Goal: Information Seeking & Learning: Learn about a topic

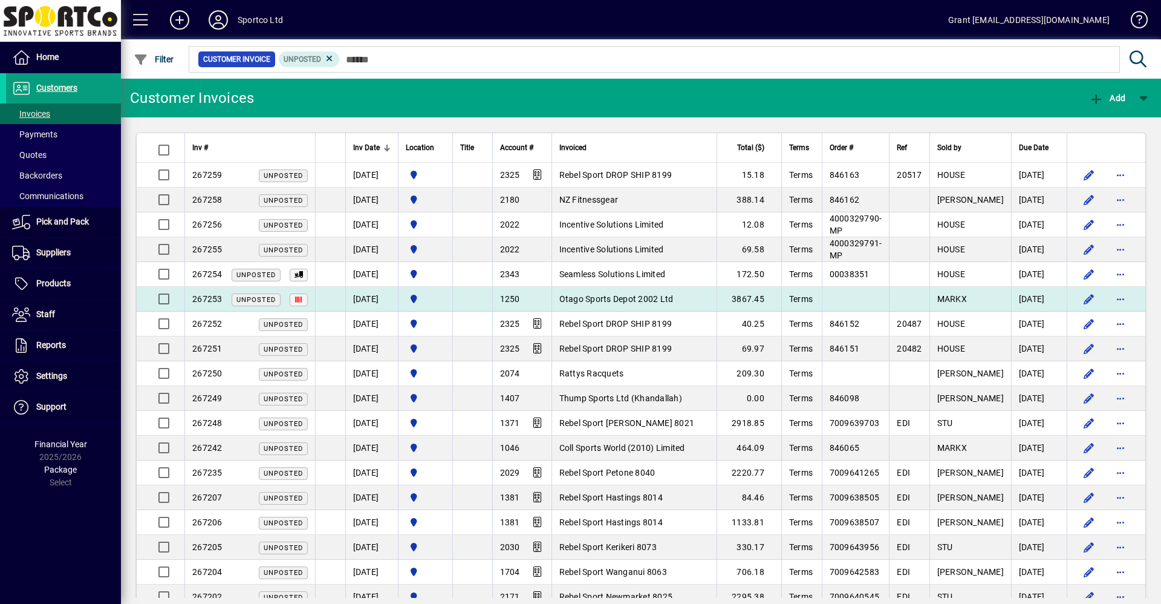
click at [616, 296] on span "Otago Sports Depot 2002 Ltd" at bounding box center [617, 299] width 114 height 10
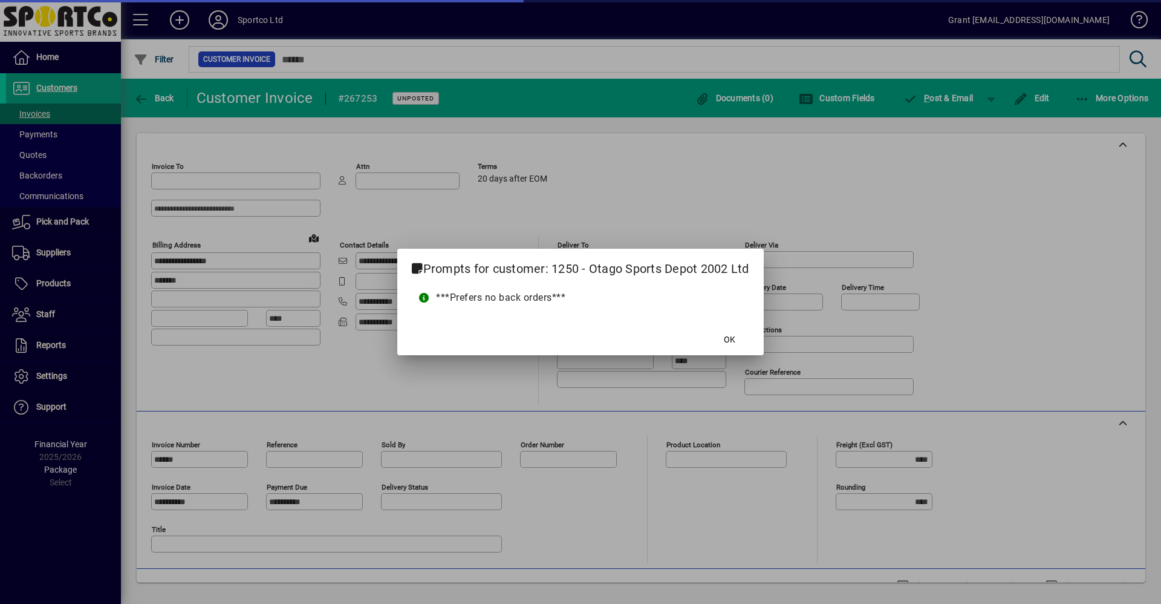
type input "**********"
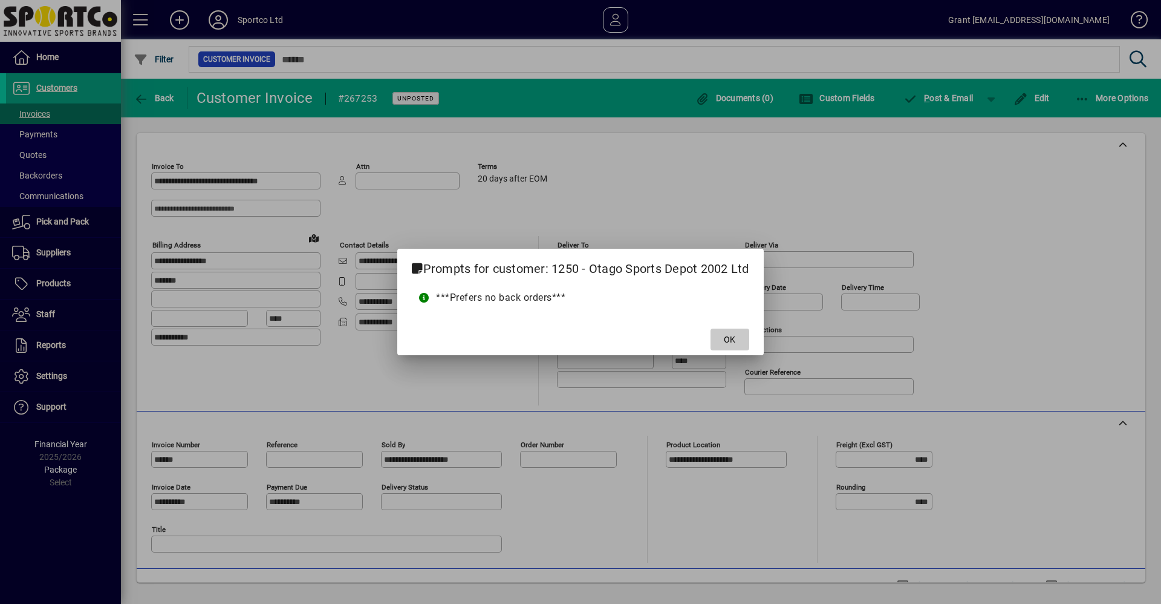
click at [737, 347] on span at bounding box center [730, 339] width 39 height 29
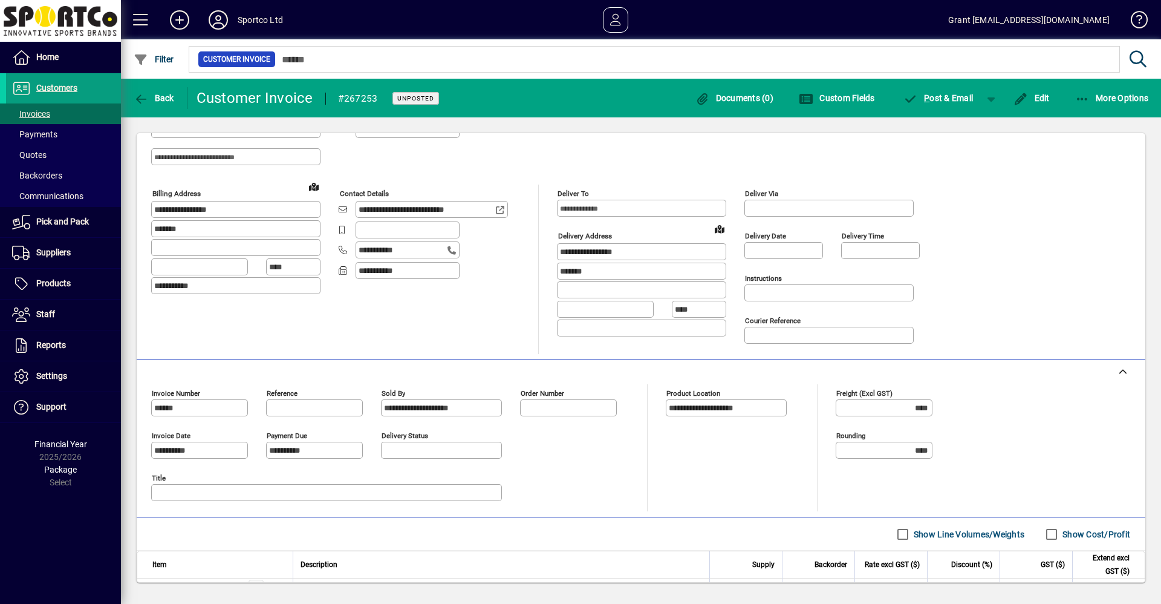
scroll to position [197, 0]
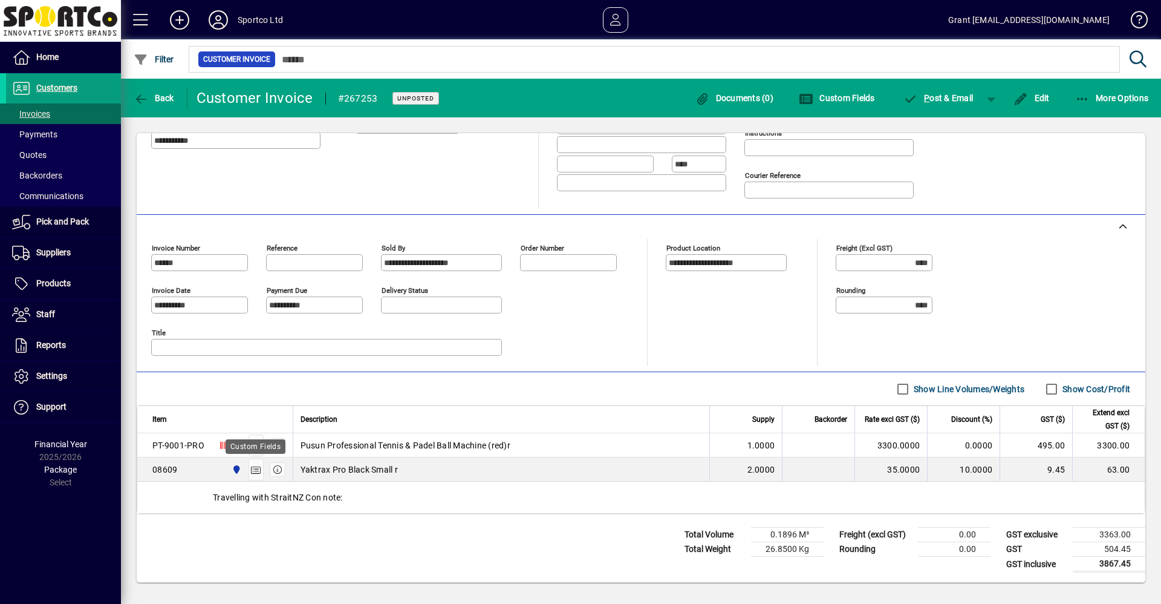
click at [277, 445] on div "Custom Fields" at bounding box center [256, 446] width 60 height 15
click at [272, 443] on icon "button" at bounding box center [277, 445] width 11 height 8
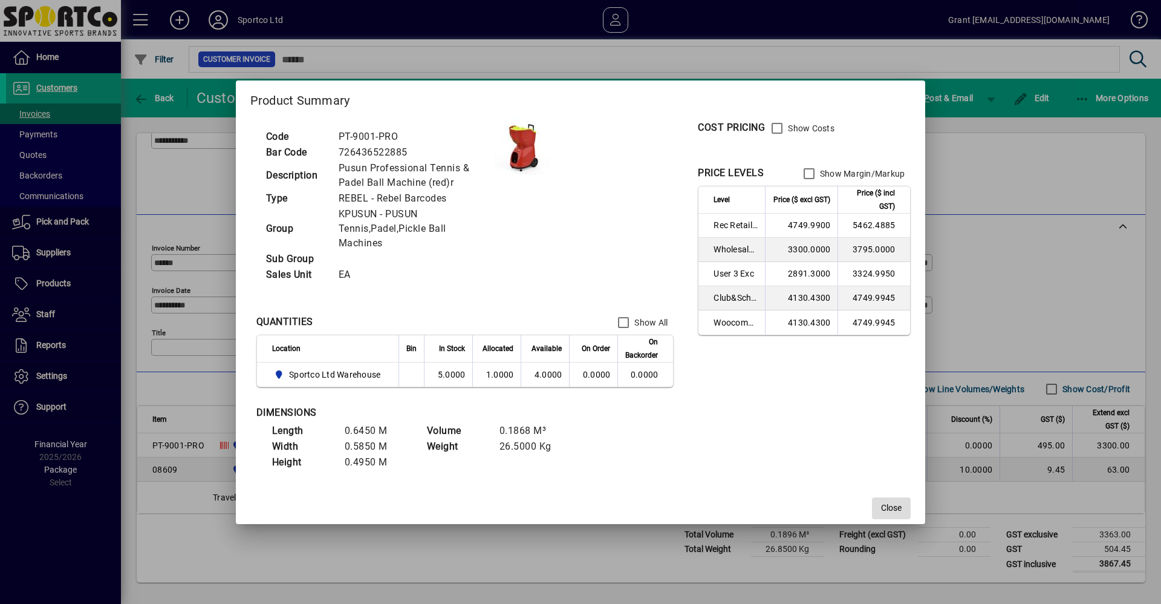
click at [899, 506] on span "Close" at bounding box center [891, 507] width 21 height 13
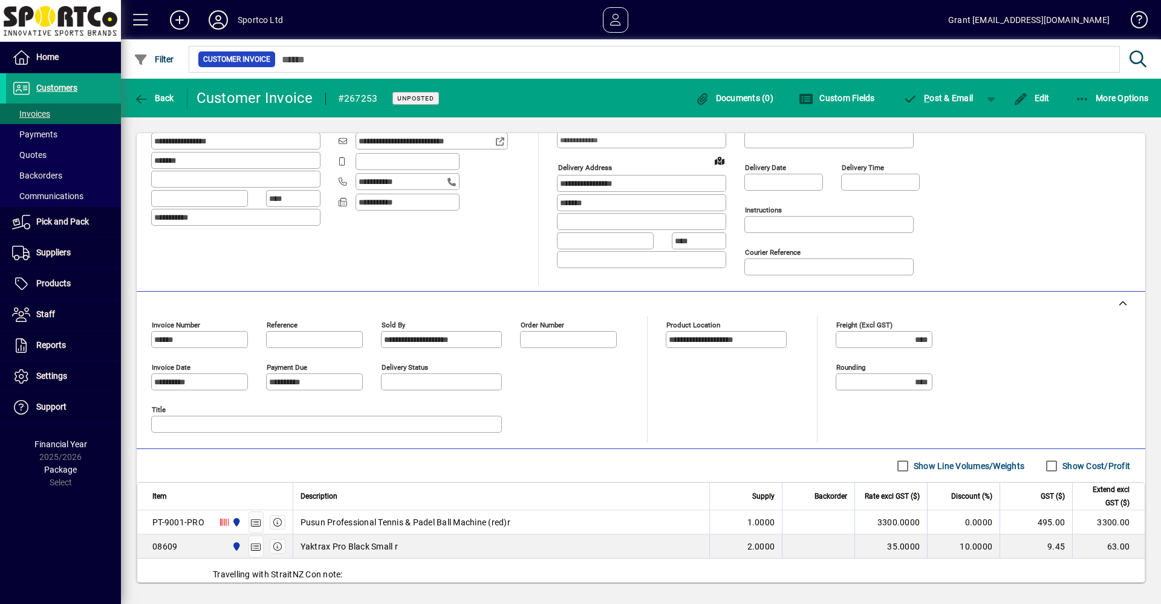
scroll to position [0, 0]
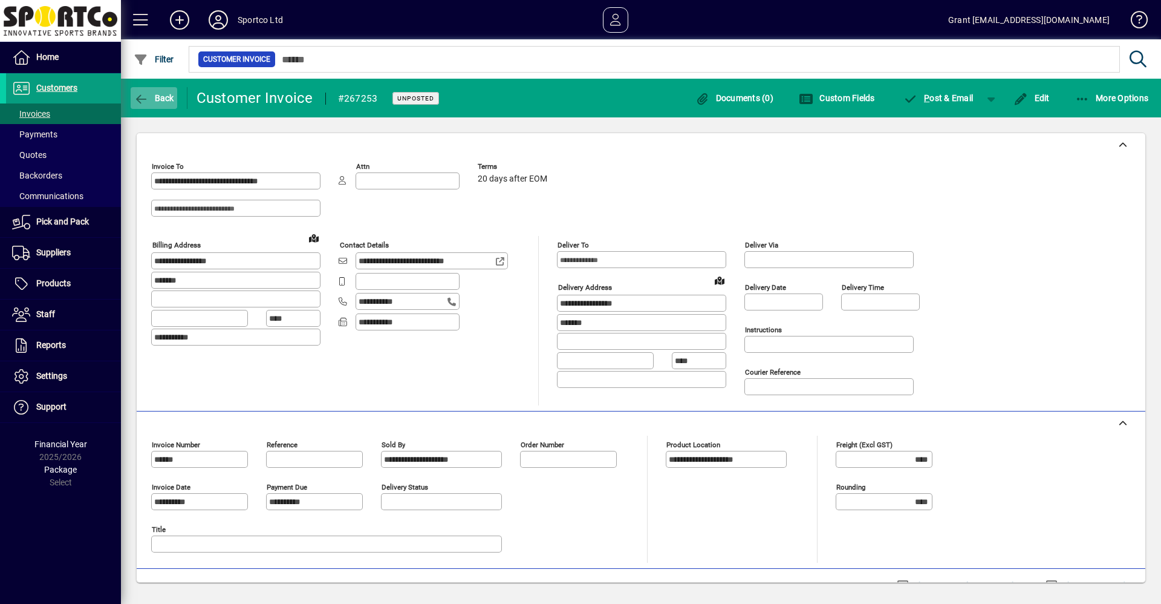
click at [142, 94] on icon "button" at bounding box center [141, 99] width 15 height 12
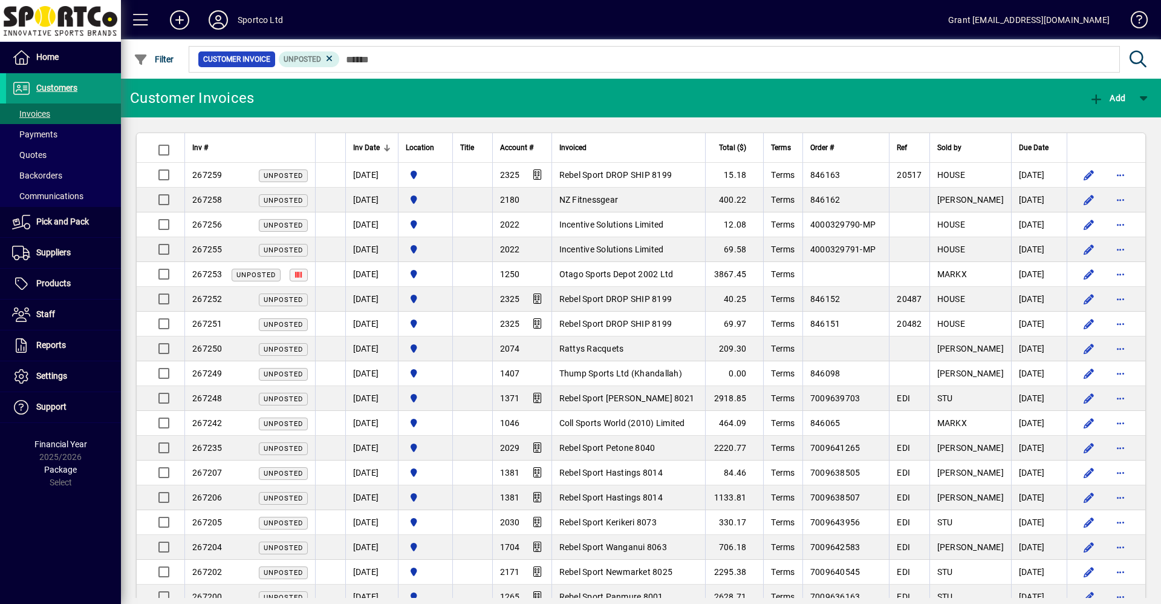
click at [51, 90] on span "Customers" at bounding box center [56, 88] width 41 height 10
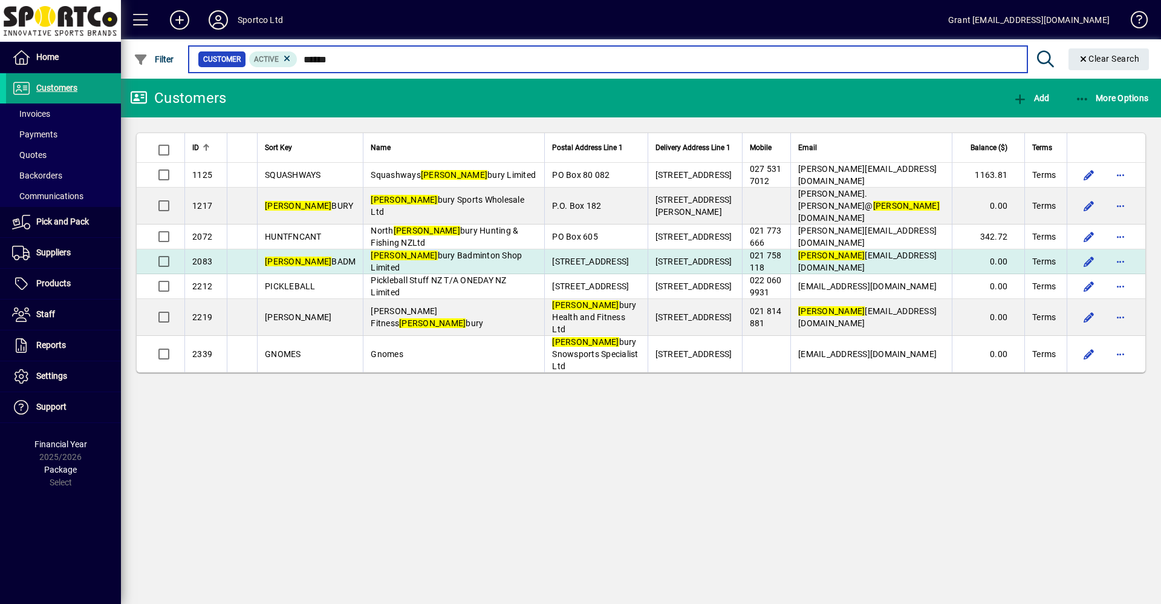
type input "******"
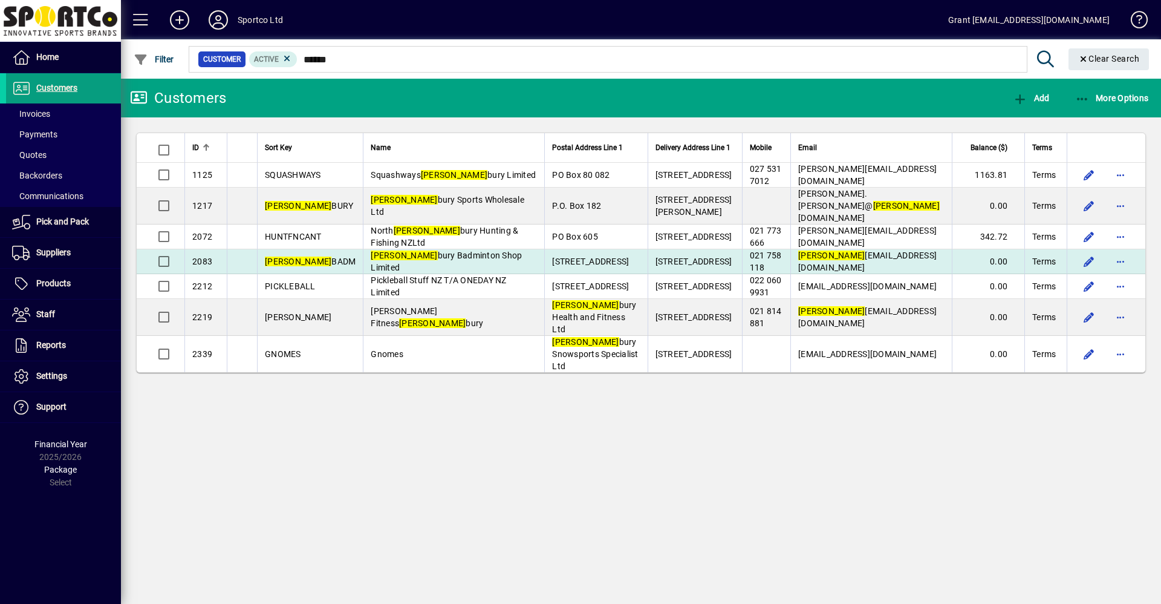
click at [411, 250] on span "[PERSON_NAME] bury Badminton Shop Limited" at bounding box center [446, 261] width 151 height 22
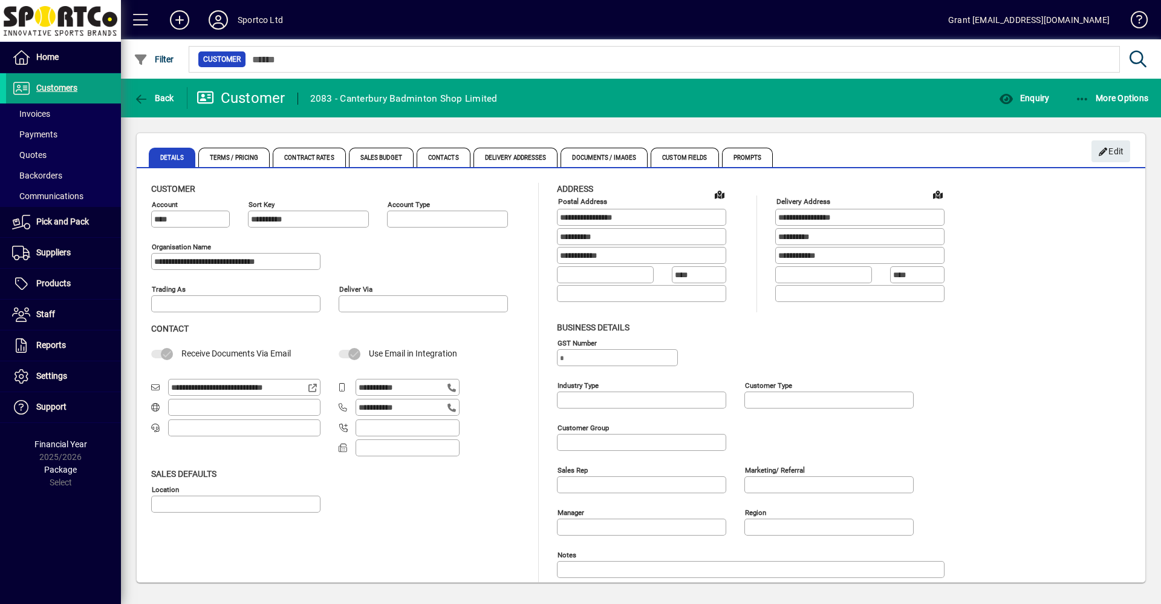
type input "**********"
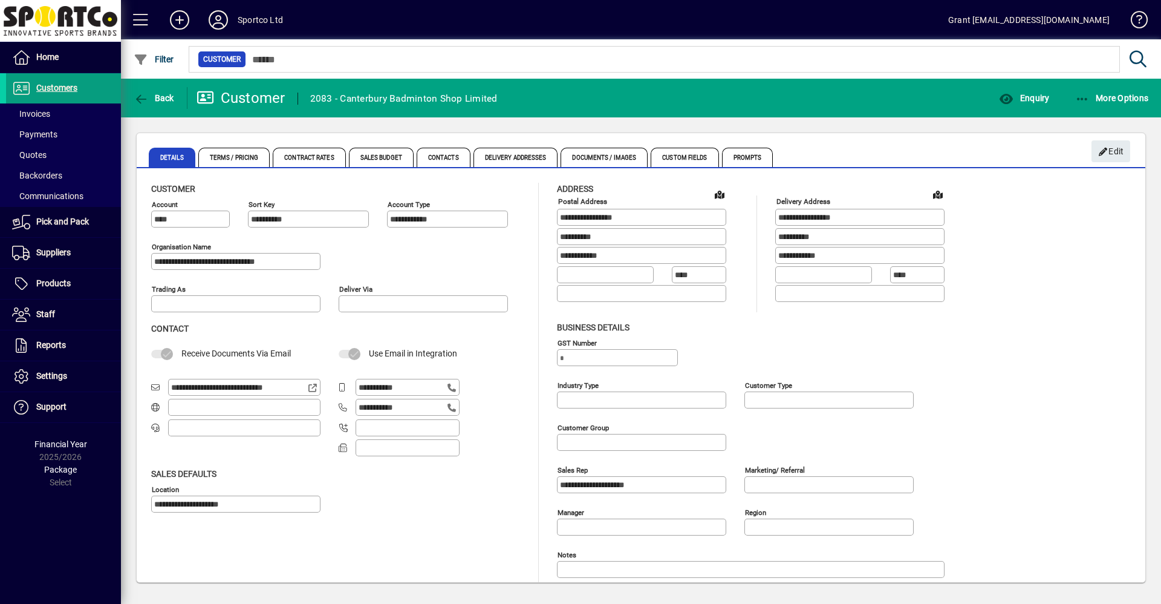
type input "**********"
click at [439, 163] on span "Contacts" at bounding box center [444, 157] width 54 height 19
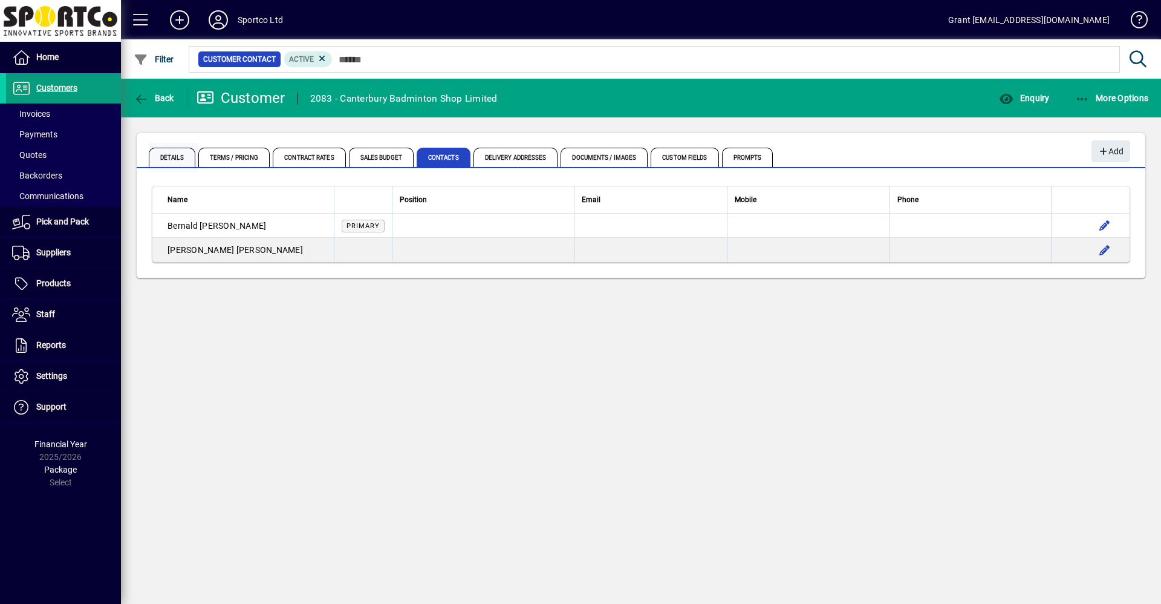
click at [164, 155] on span "Details" at bounding box center [172, 157] width 47 height 19
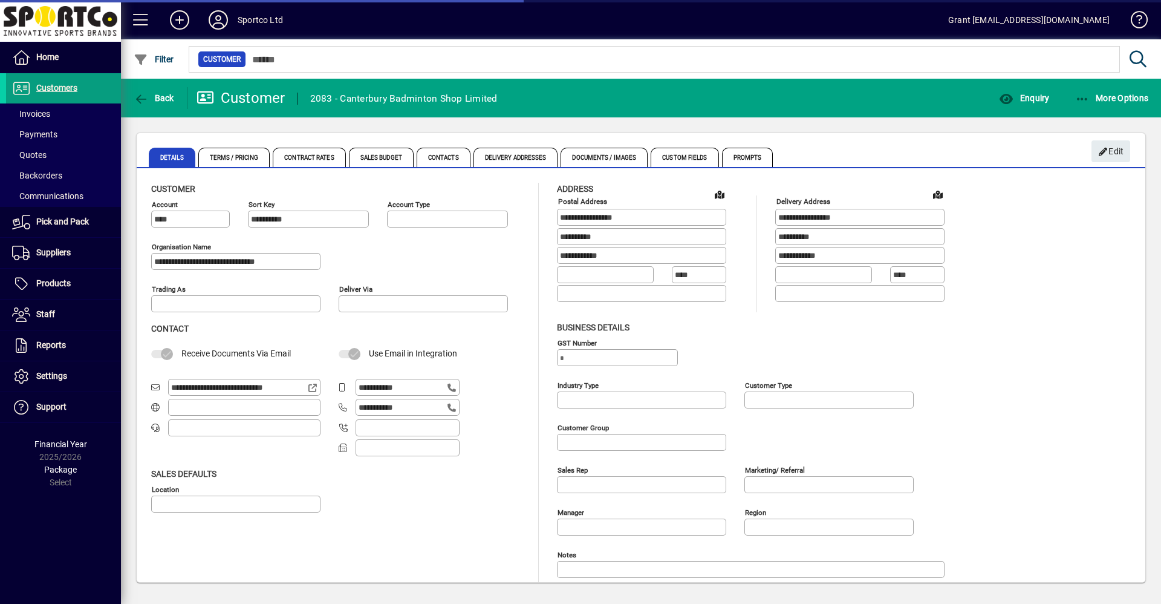
type input "**********"
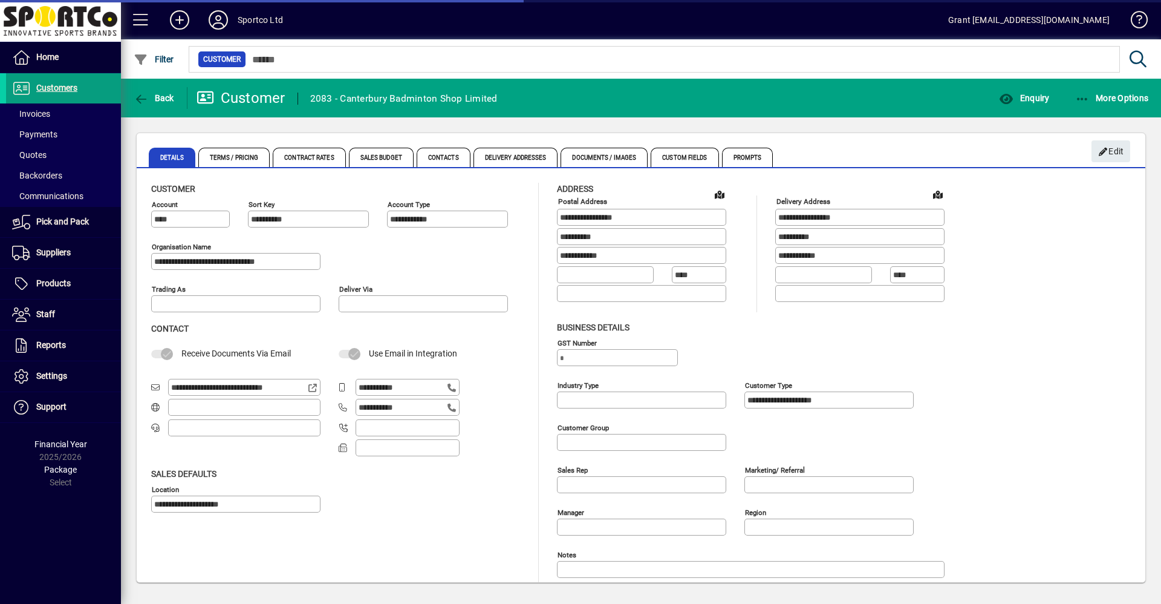
type input "**********"
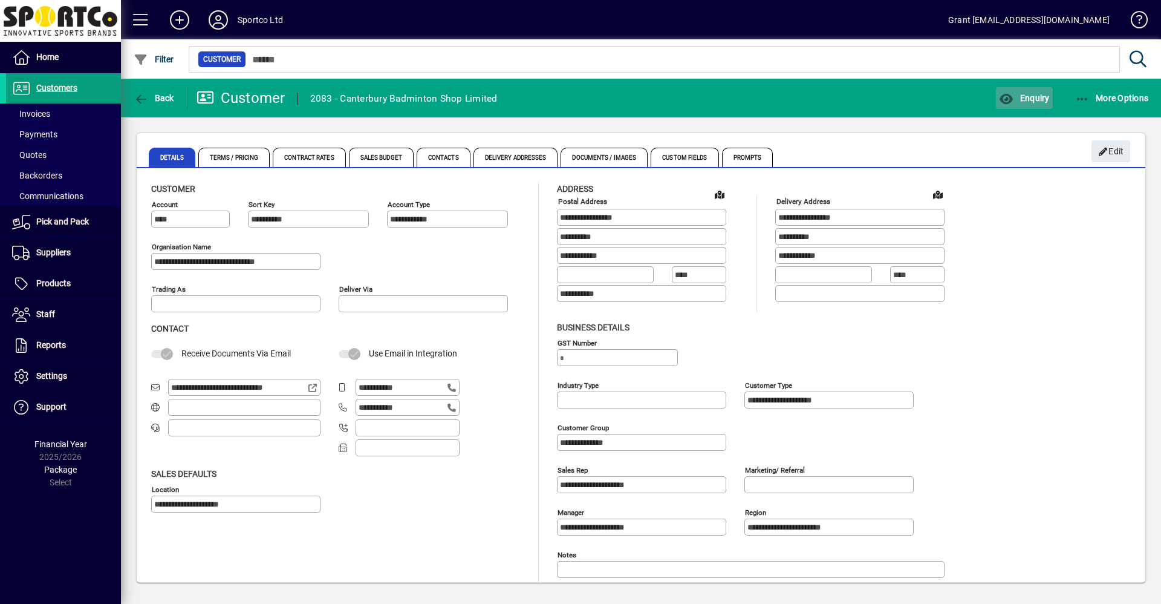
click at [1045, 94] on span "Enquiry" at bounding box center [1024, 98] width 50 height 10
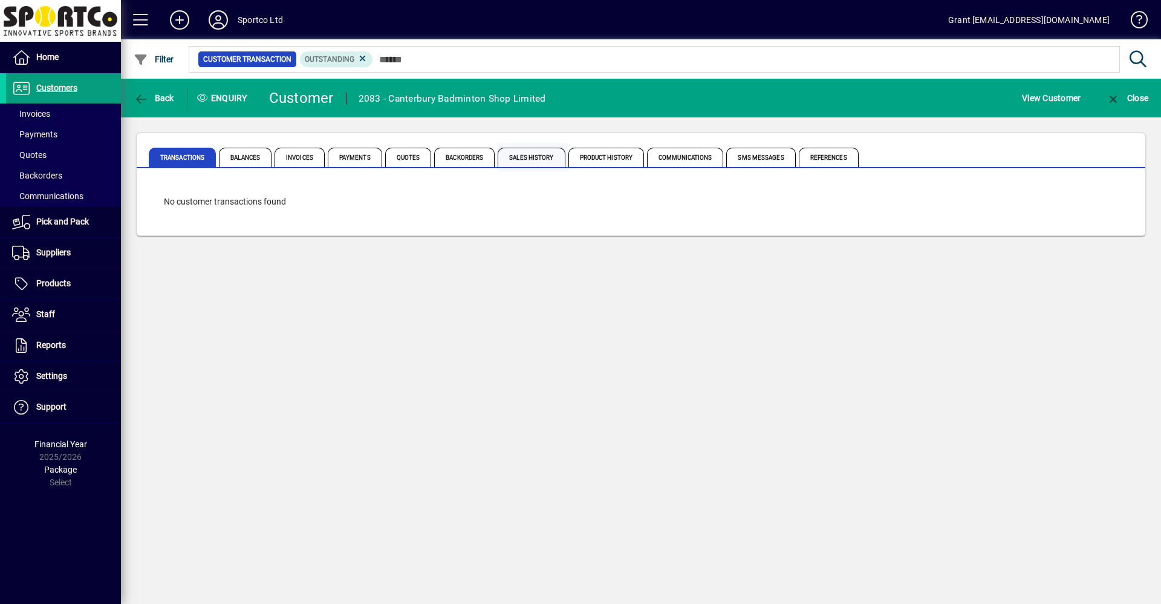
click at [540, 158] on span "Sales History" at bounding box center [531, 157] width 67 height 19
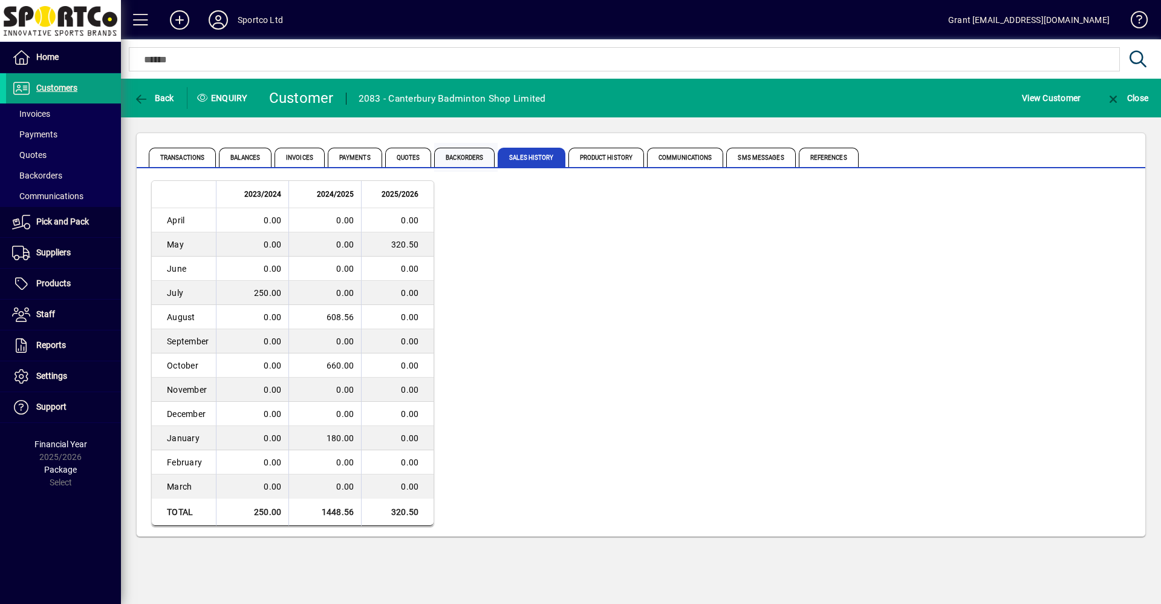
click at [468, 160] on span "Backorders" at bounding box center [464, 157] width 60 height 19
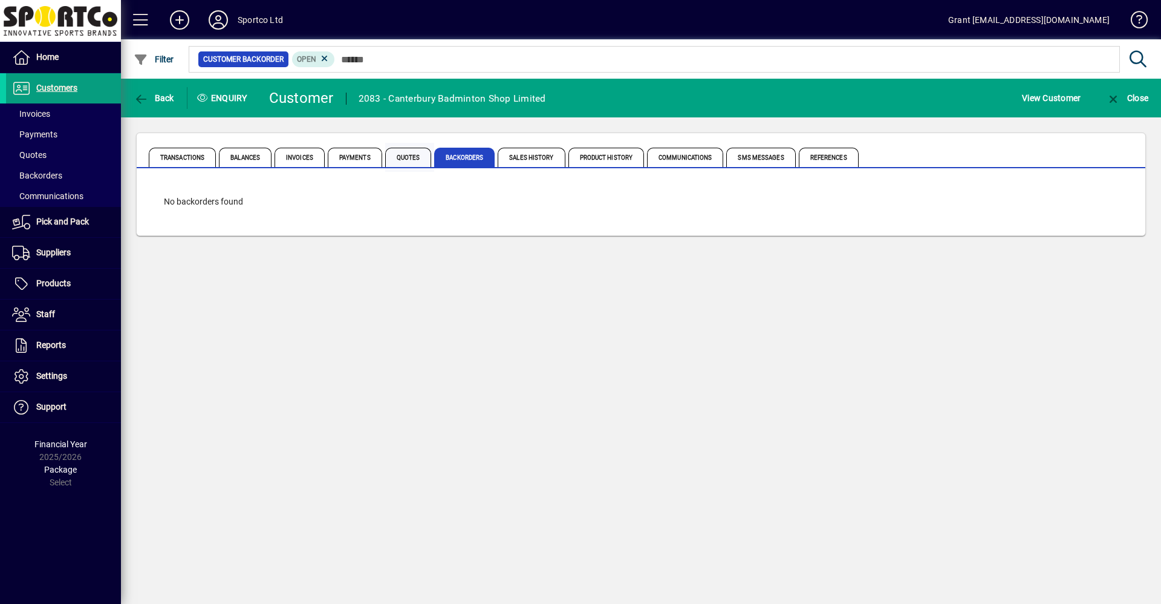
click at [418, 160] on span "Quotes" at bounding box center [408, 157] width 47 height 19
click at [345, 158] on span "Payments" at bounding box center [355, 157] width 54 height 19
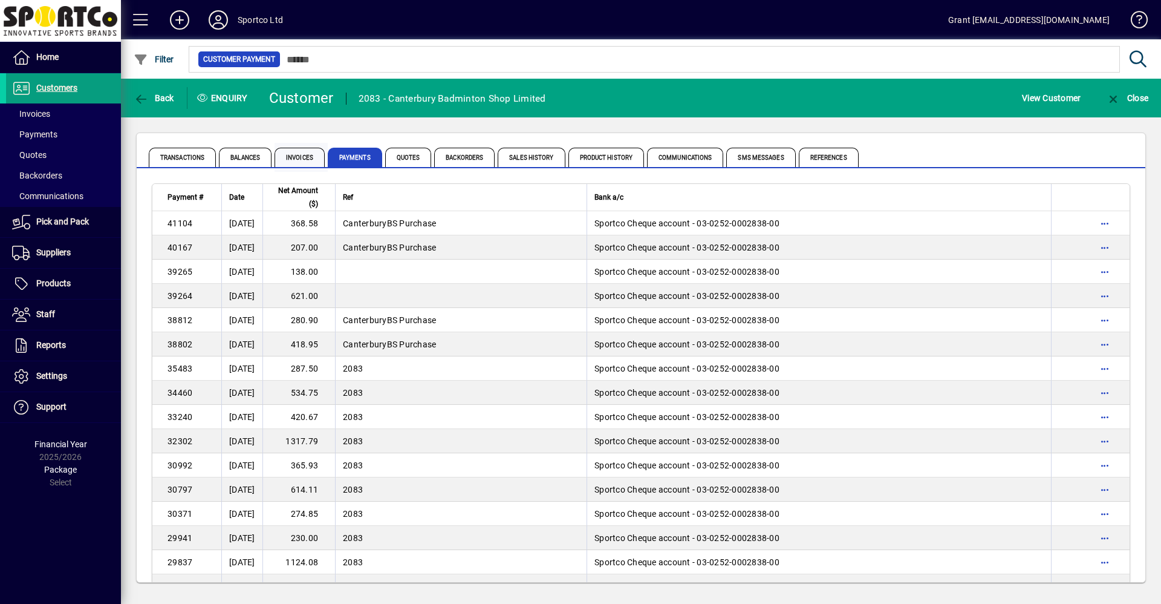
click at [305, 160] on span "Invoices" at bounding box center [300, 157] width 50 height 19
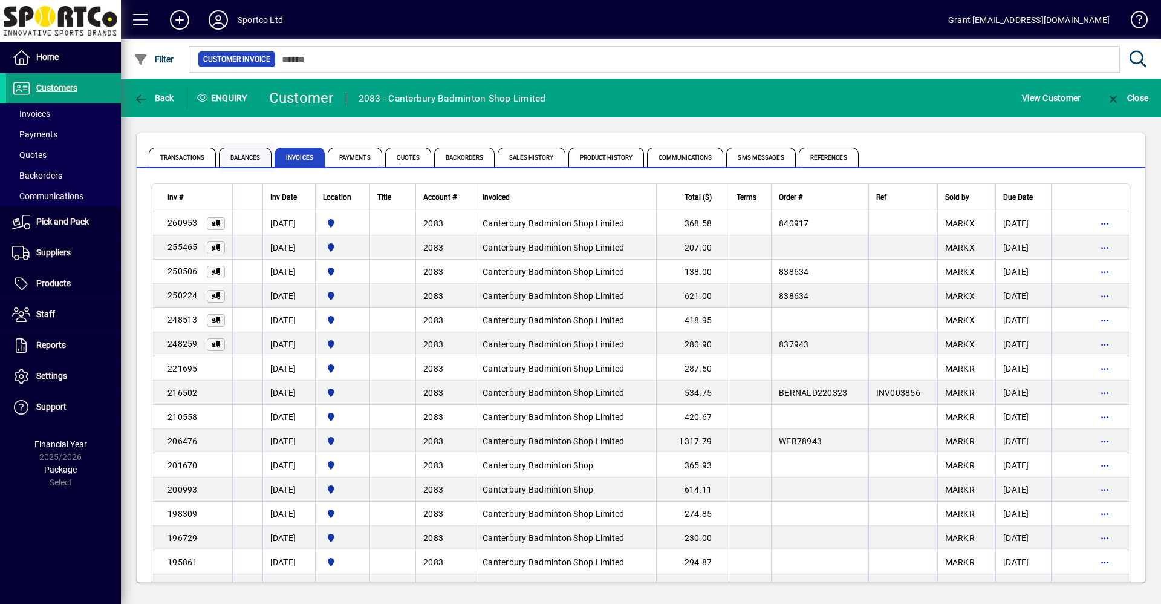
click at [250, 158] on span "Balances" at bounding box center [245, 157] width 53 height 19
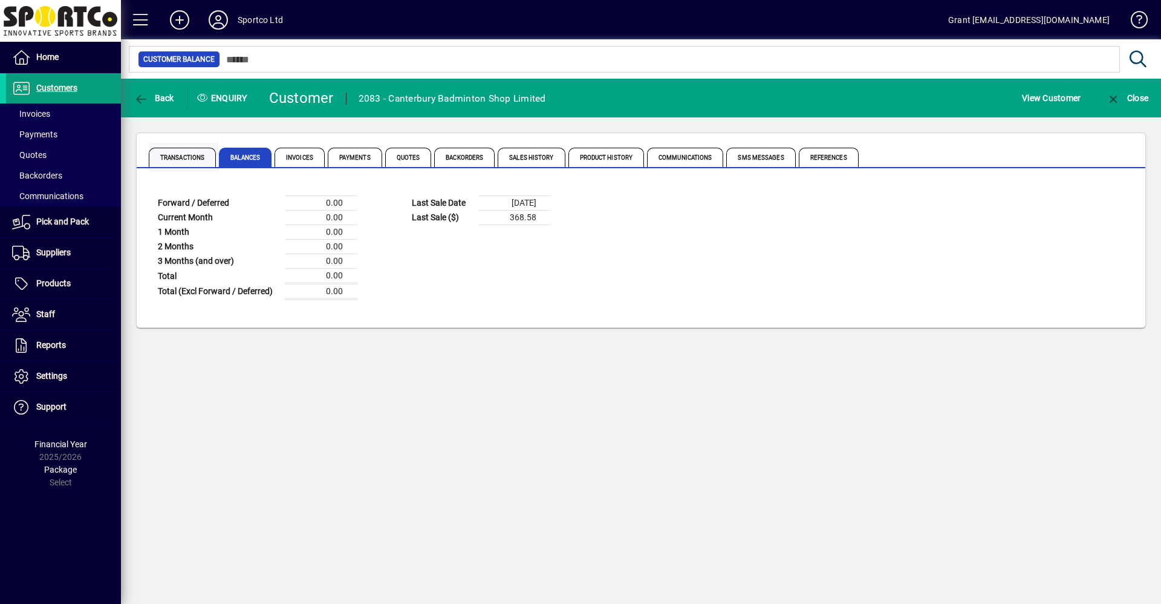
click at [186, 160] on span "Transactions" at bounding box center [182, 157] width 67 height 19
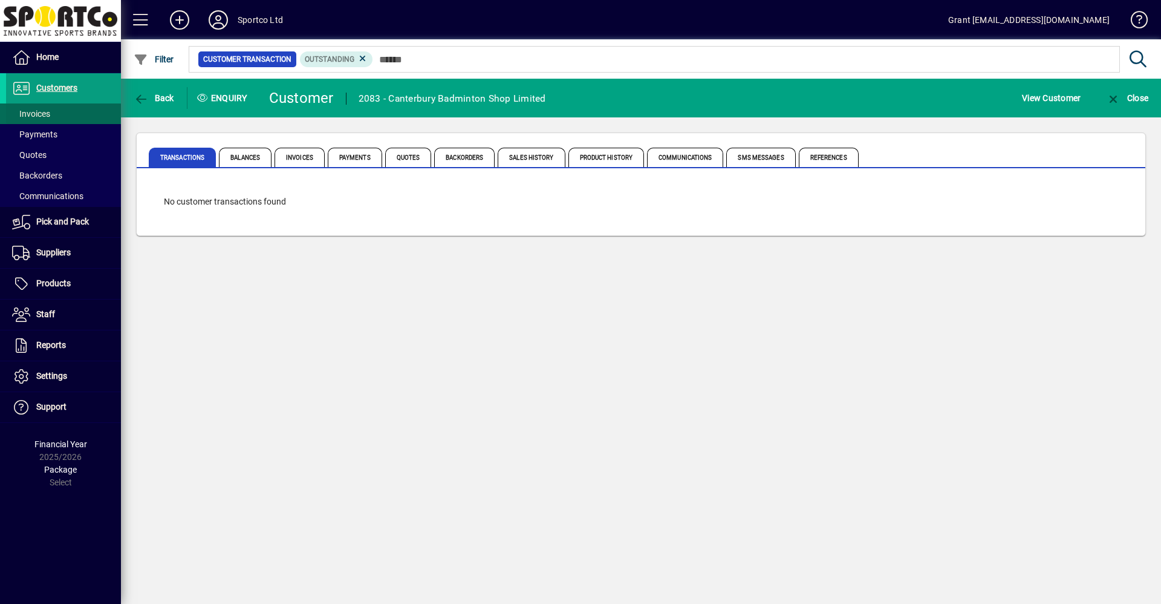
click at [36, 114] on span "Invoices" at bounding box center [31, 114] width 38 height 10
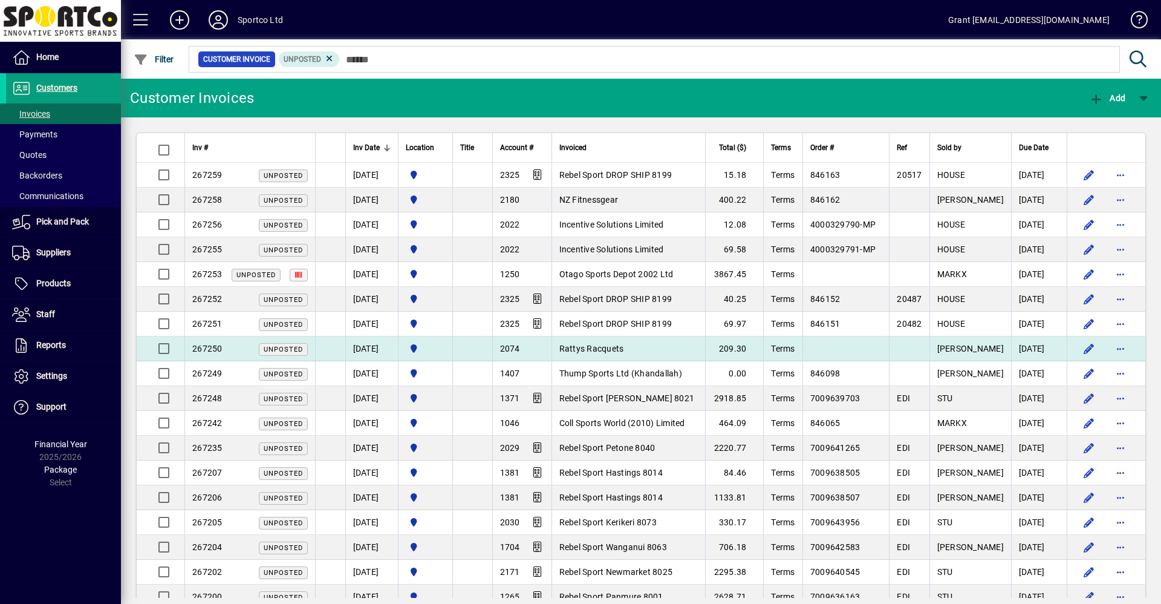
click at [624, 347] on span "Rattys Racquets" at bounding box center [592, 349] width 65 height 10
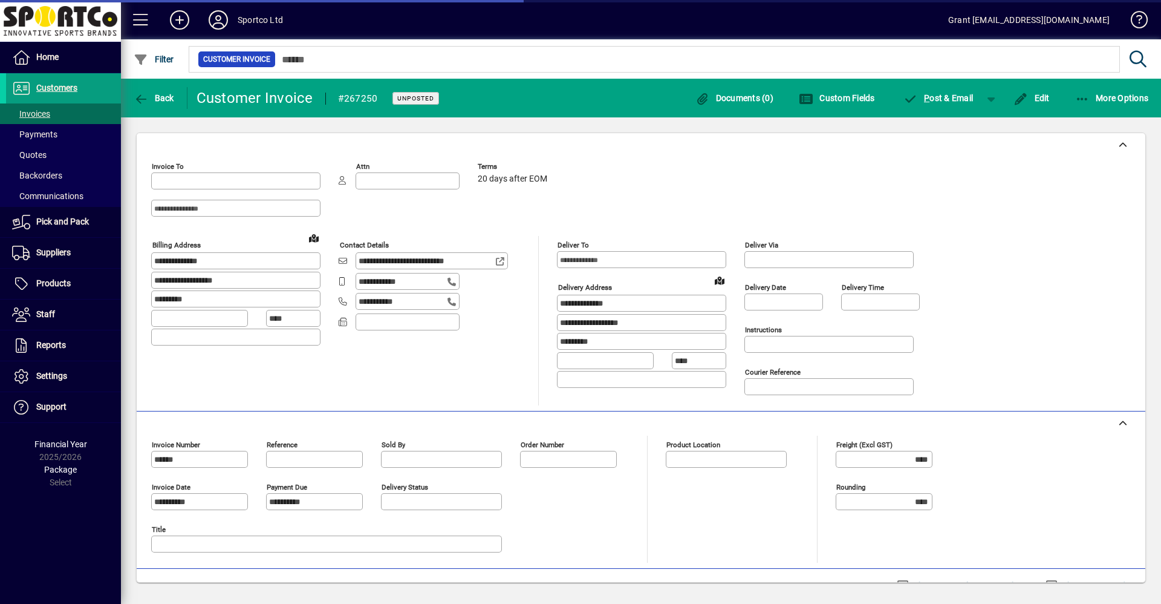
type input "**********"
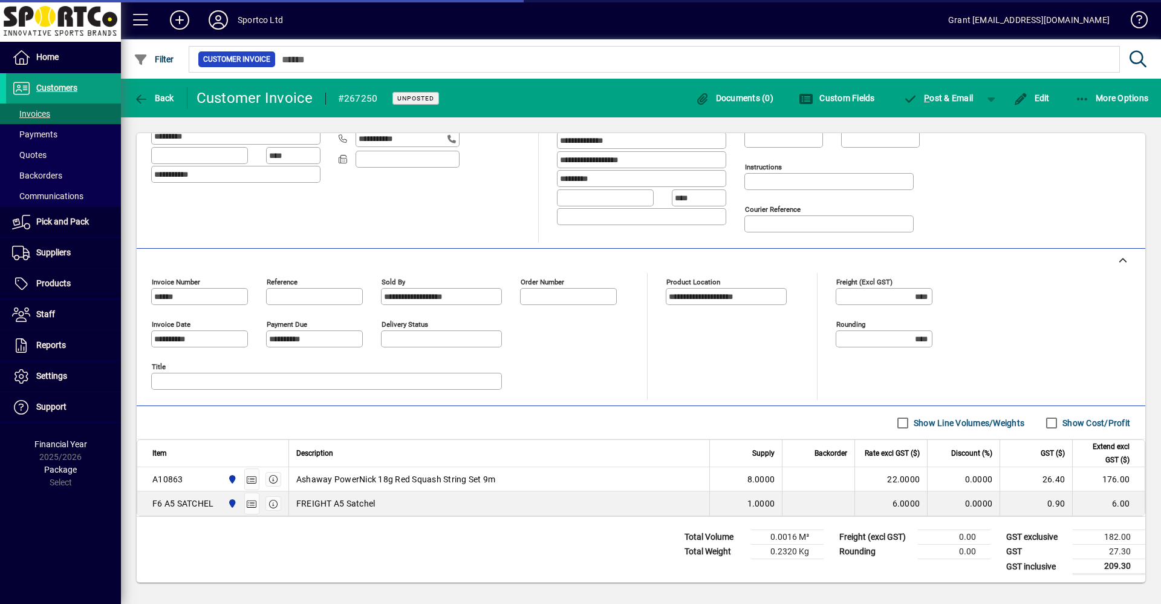
scroll to position [165, 0]
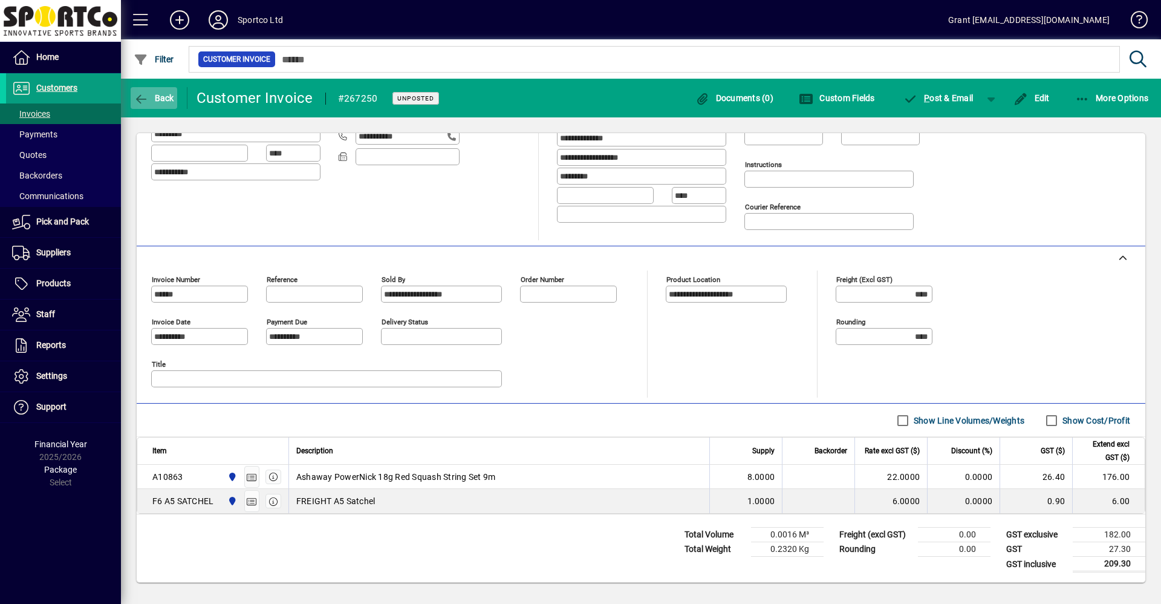
click at [151, 99] on span "Back" at bounding box center [154, 98] width 41 height 10
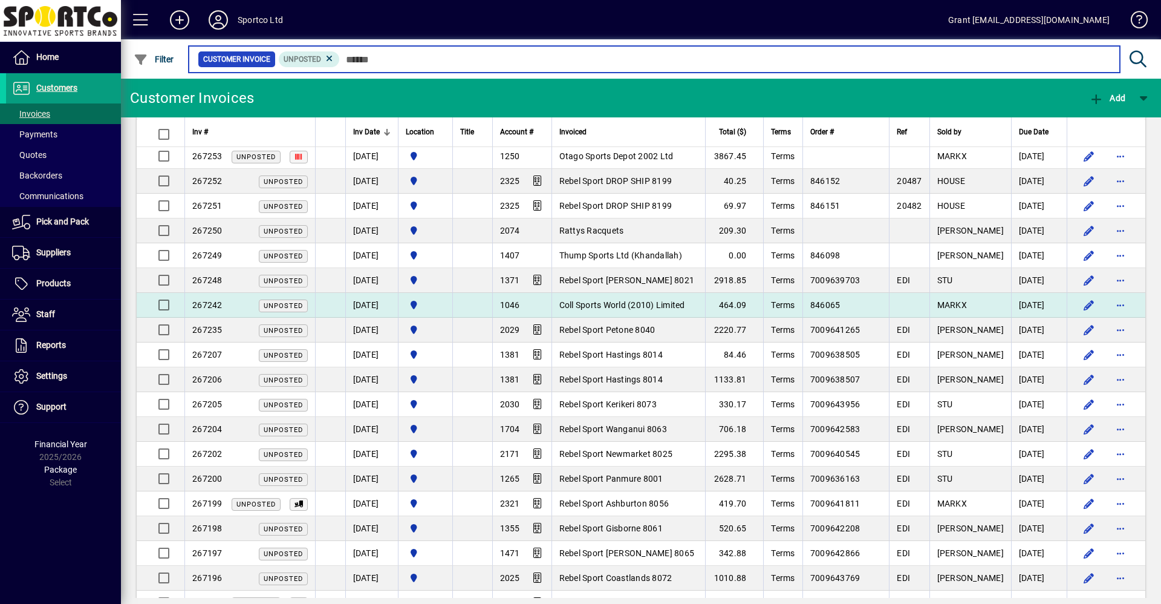
scroll to position [121, 0]
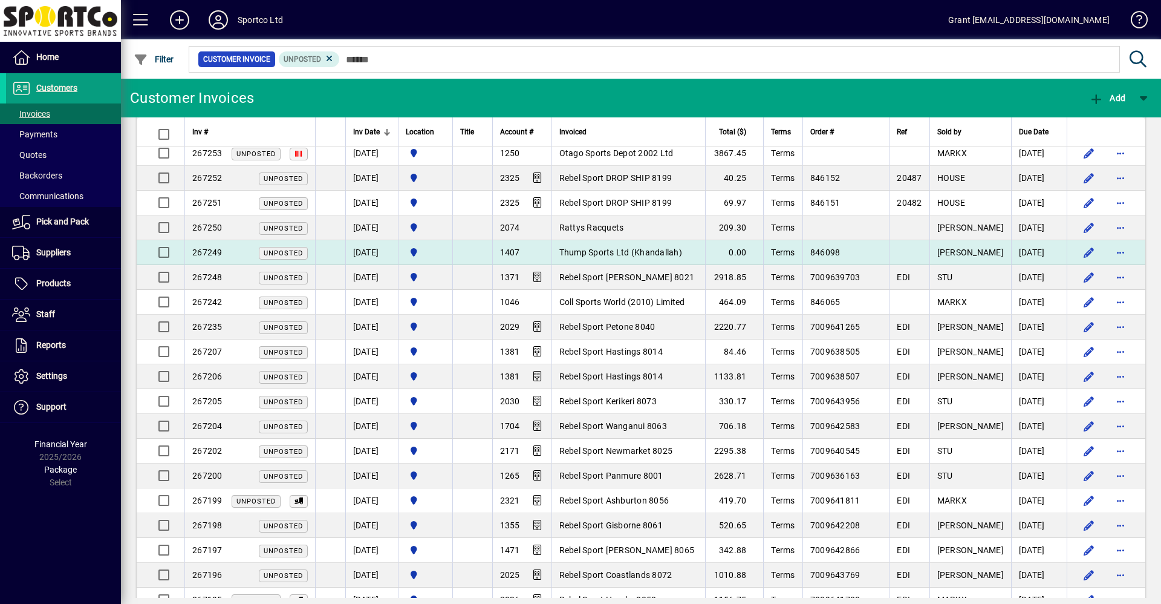
click at [615, 256] on span "Thump Sports Ltd (Khandallah)" at bounding box center [621, 252] width 123 height 10
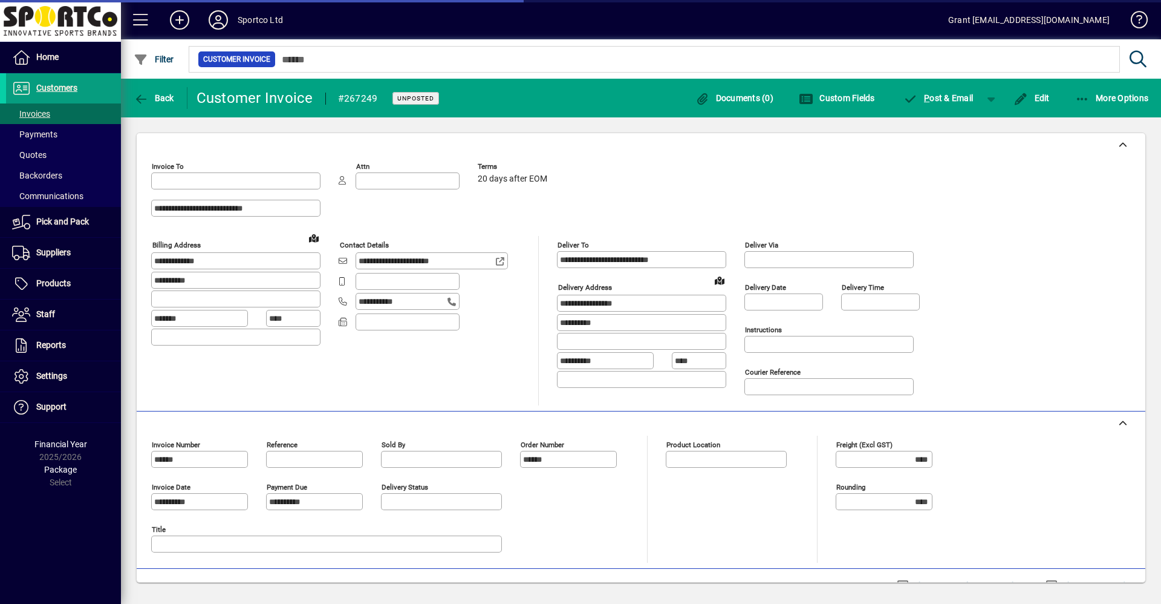
type input "**********"
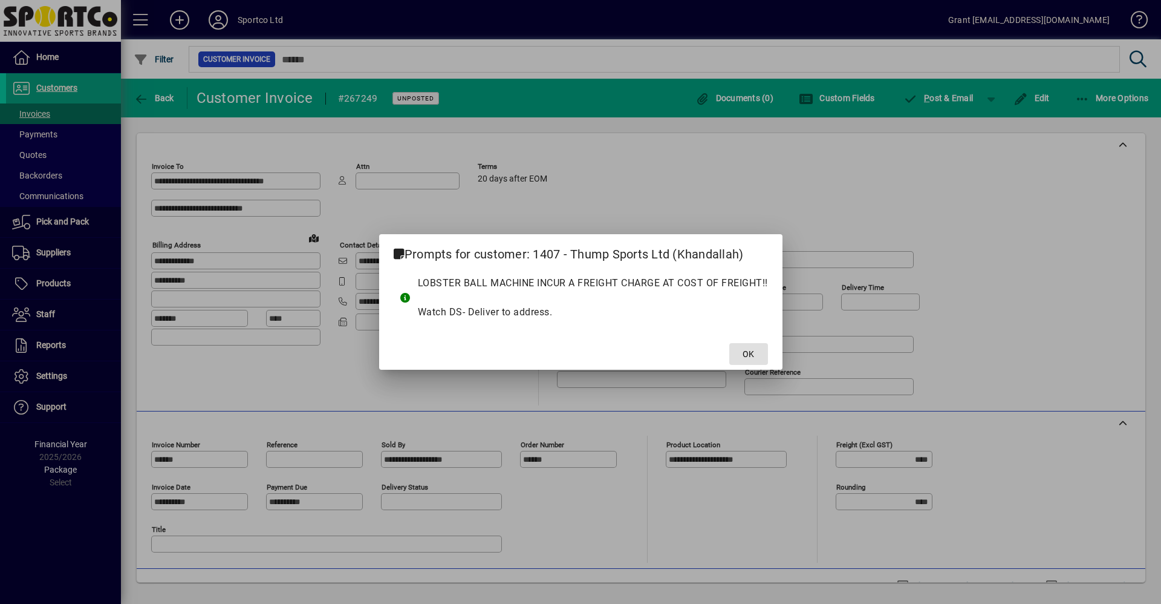
click at [746, 358] on span "OK" at bounding box center [748, 354] width 11 height 13
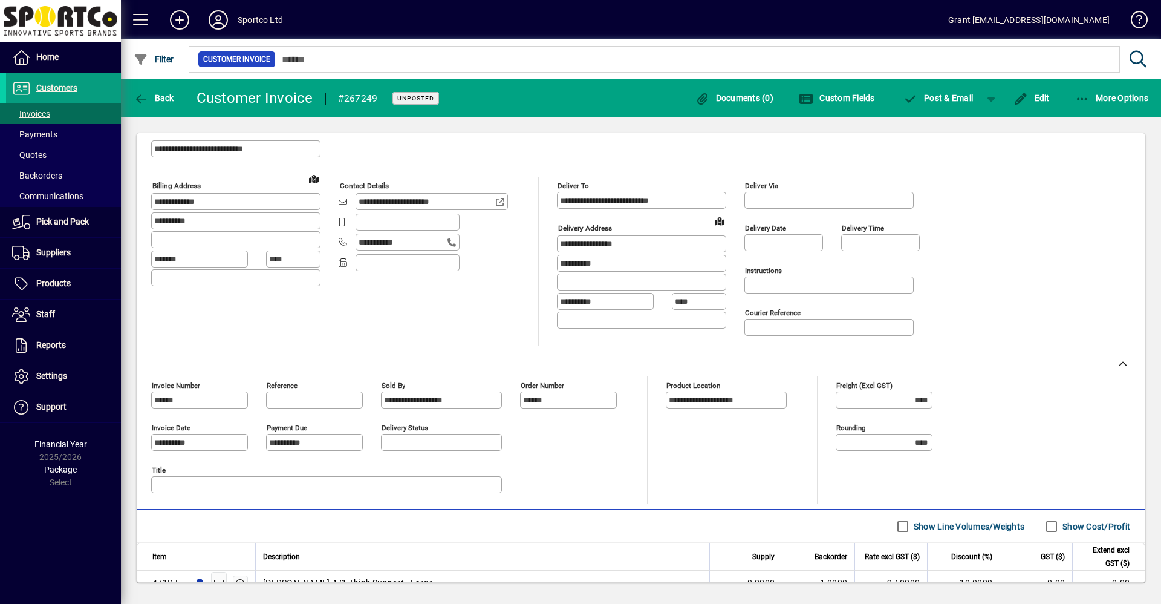
scroll to position [141, 0]
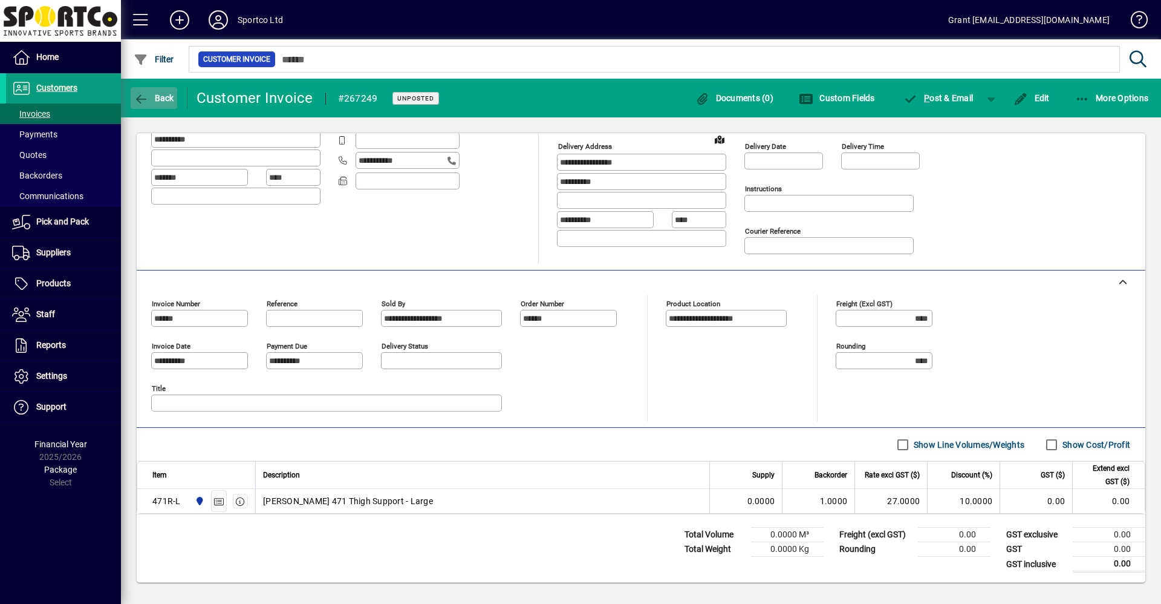
click at [165, 97] on span "Back" at bounding box center [154, 98] width 41 height 10
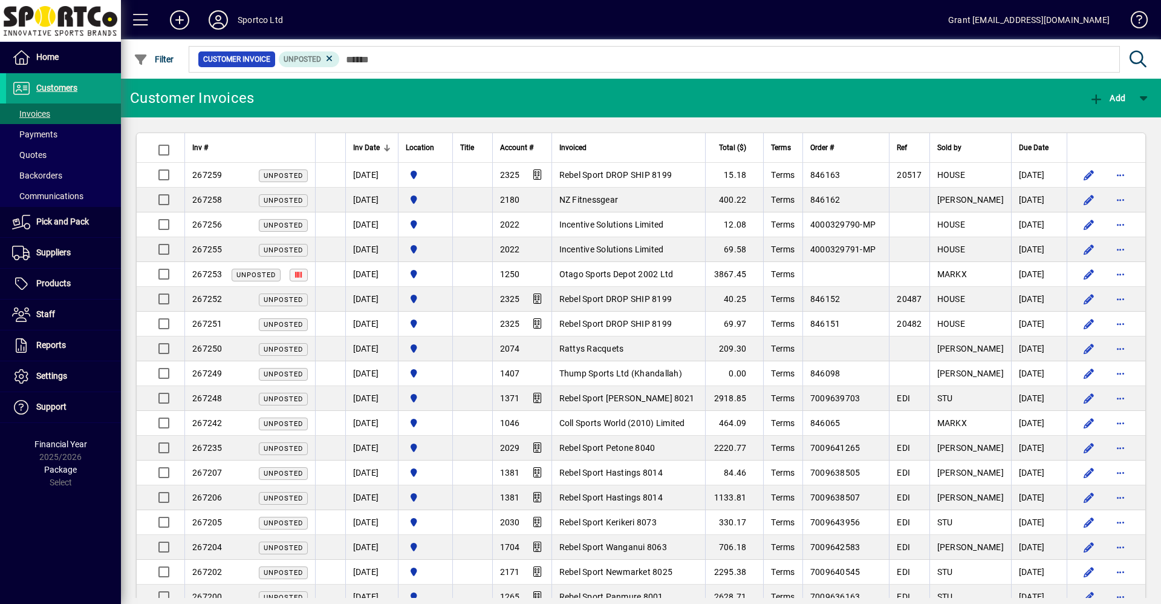
click at [605, 423] on span "Coll Sports World (2010) Limited" at bounding box center [623, 423] width 126 height 10
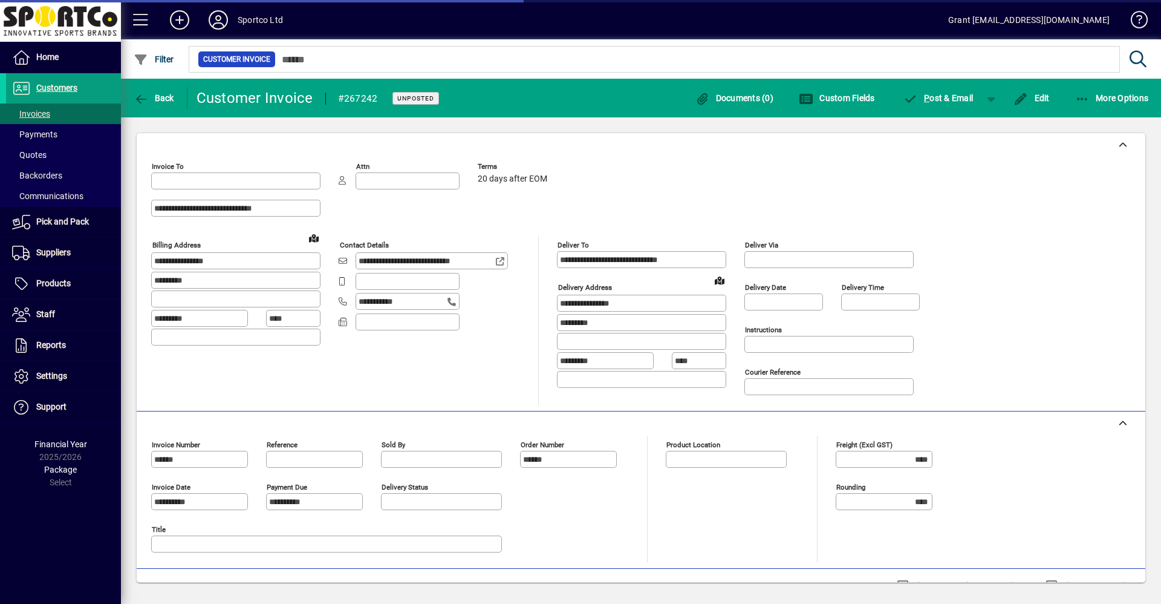
type input "**********"
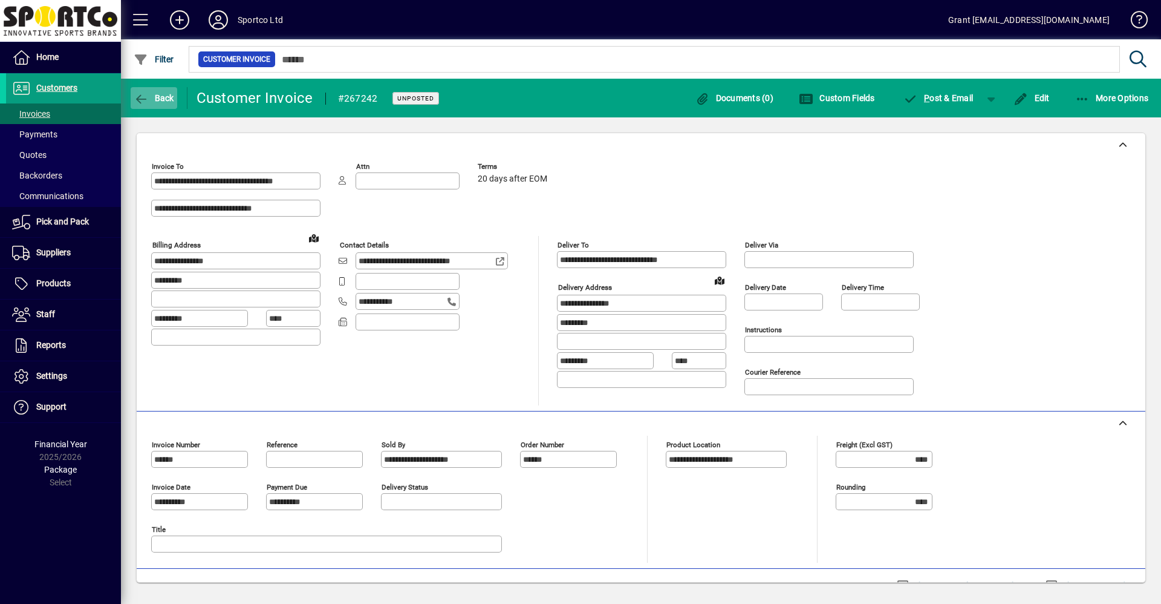
click at [139, 95] on icon "button" at bounding box center [141, 99] width 15 height 12
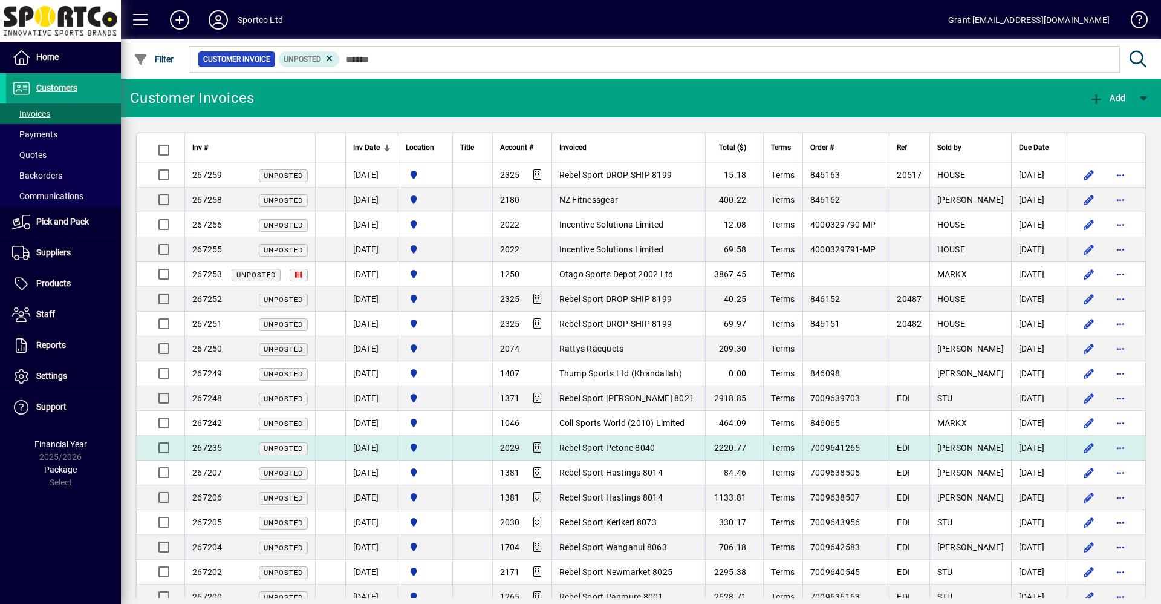
click at [637, 449] on span "Rebel Sport Petone 8040" at bounding box center [608, 448] width 96 height 10
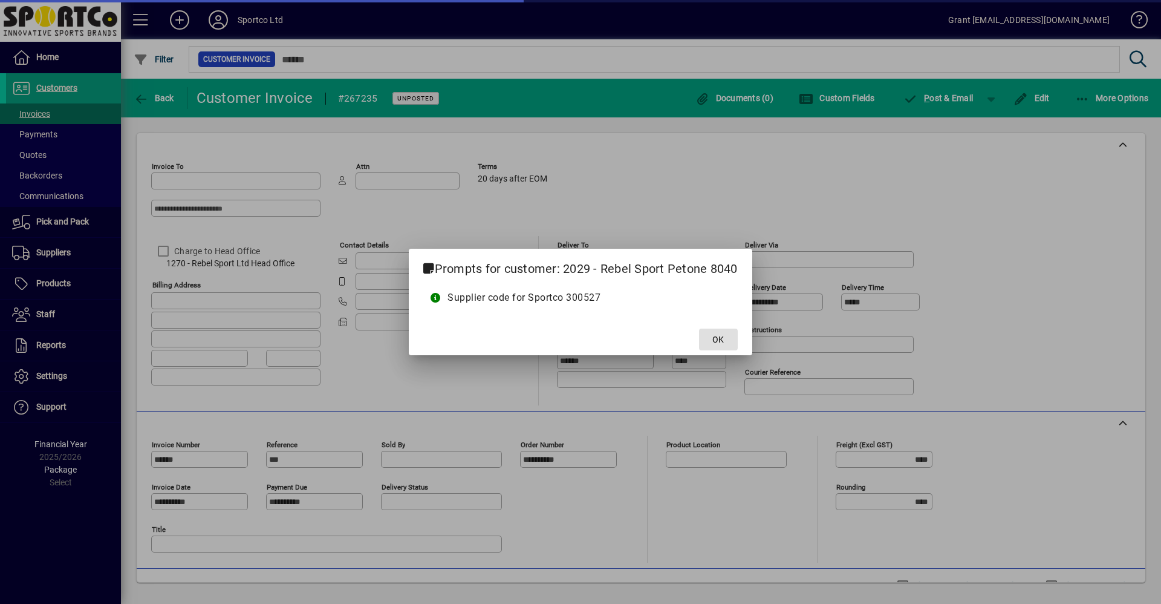
type input "**********"
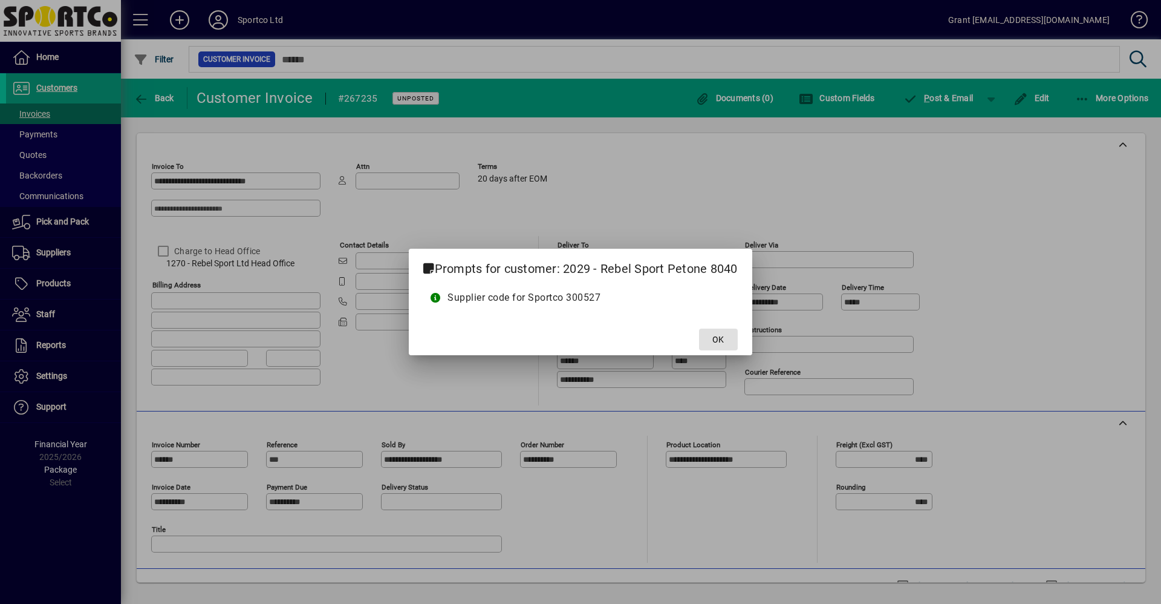
click at [732, 340] on span at bounding box center [718, 339] width 39 height 29
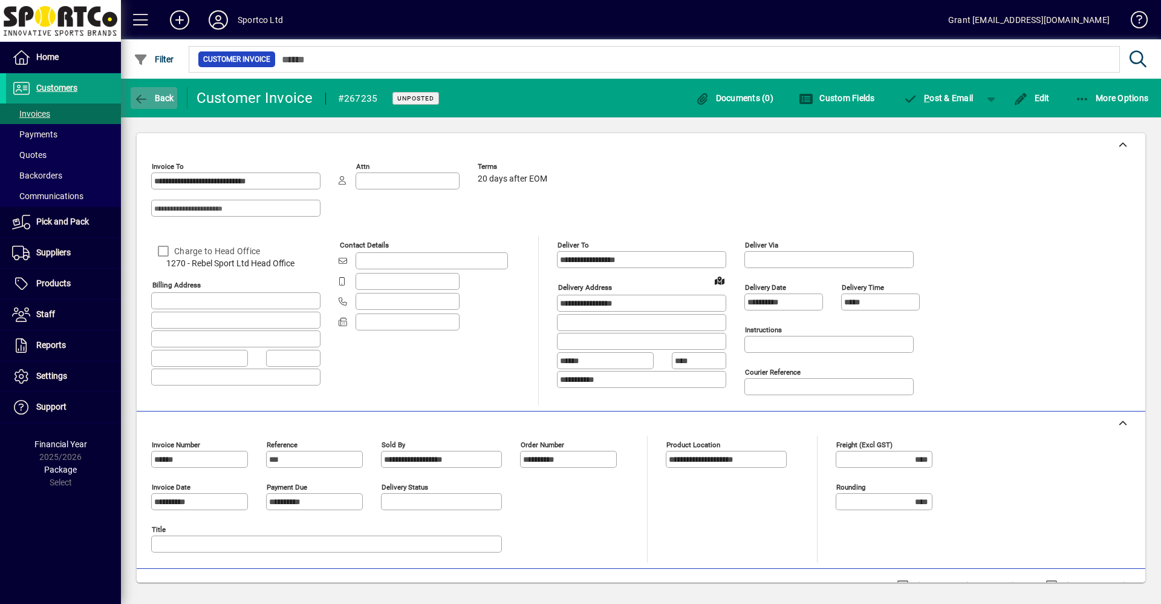
click at [159, 94] on span "Back" at bounding box center [154, 98] width 41 height 10
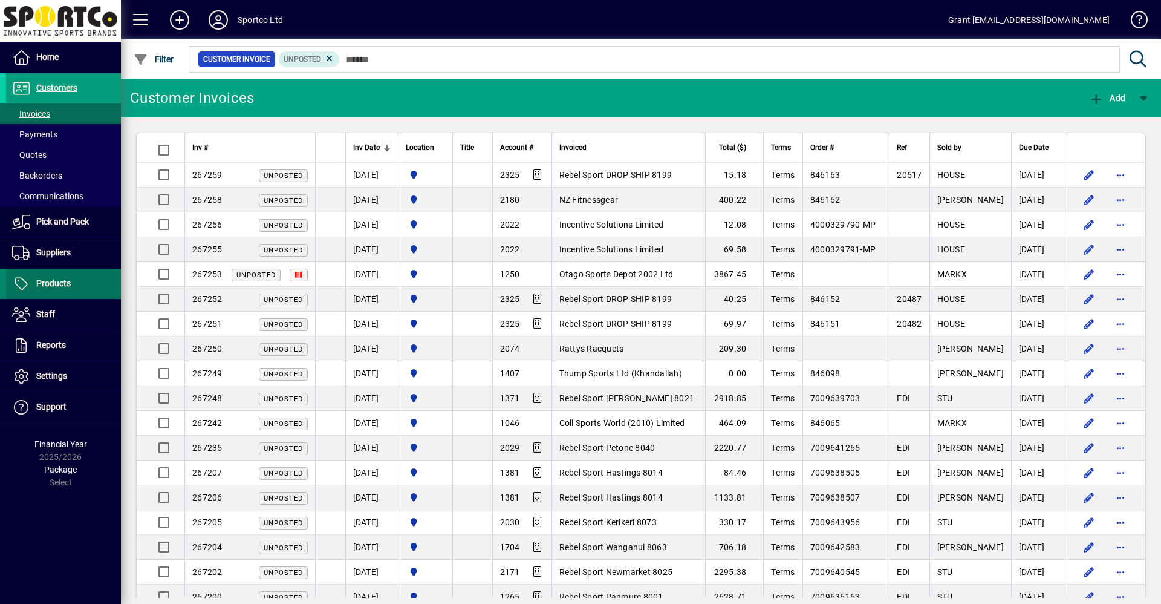
click at [54, 278] on span "Products" at bounding box center [38, 283] width 65 height 15
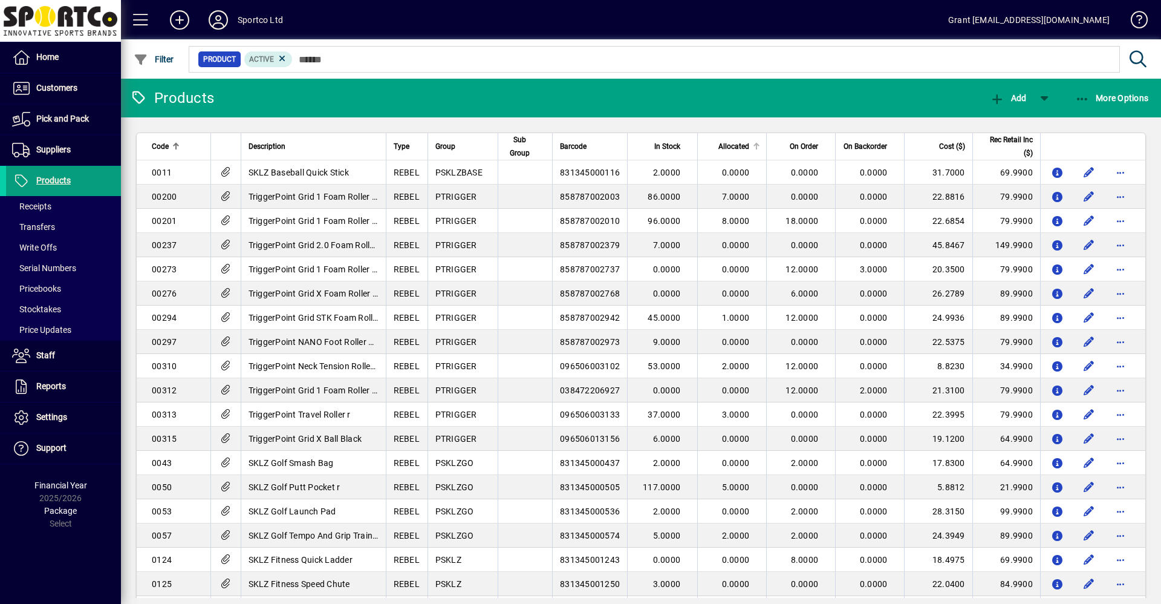
click at [754, 145] on div at bounding box center [756, 145] width 4 height 4
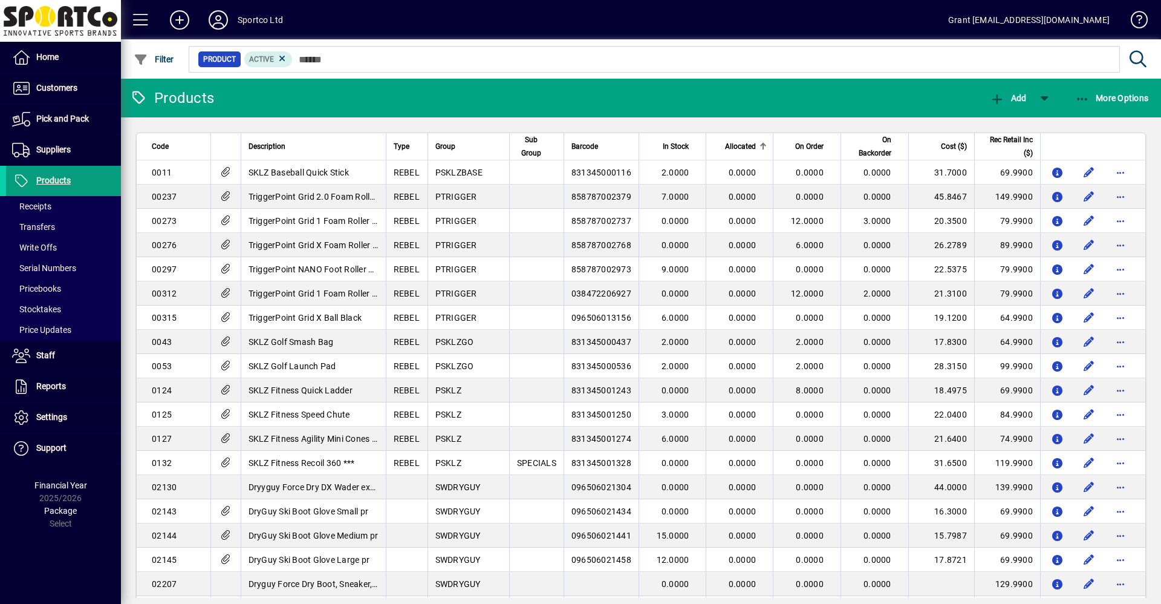
click at [763, 145] on div at bounding box center [765, 145] width 4 height 4
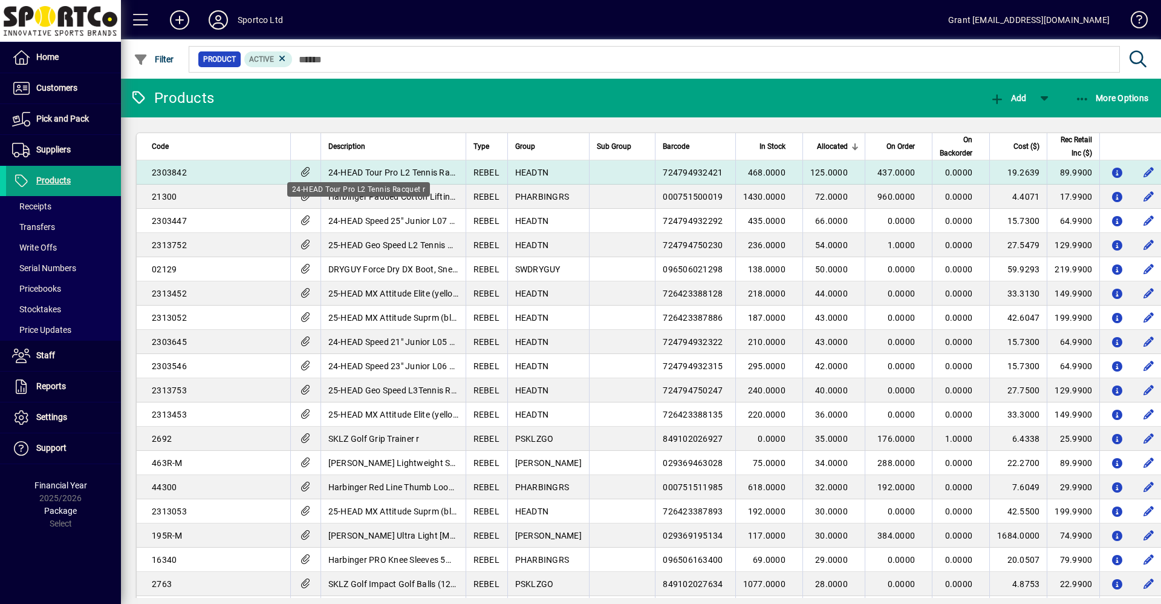
click at [348, 174] on span "24-HEAD Tour Pro L2 Tennis Racquet r" at bounding box center [402, 173] width 149 height 10
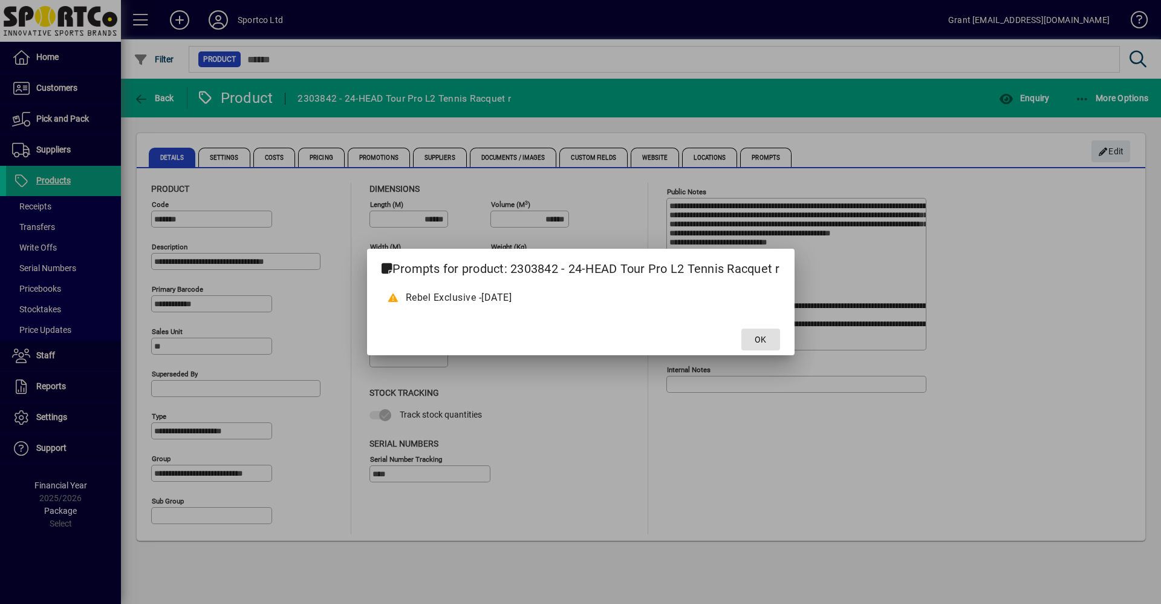
click at [752, 340] on span at bounding box center [761, 339] width 39 height 29
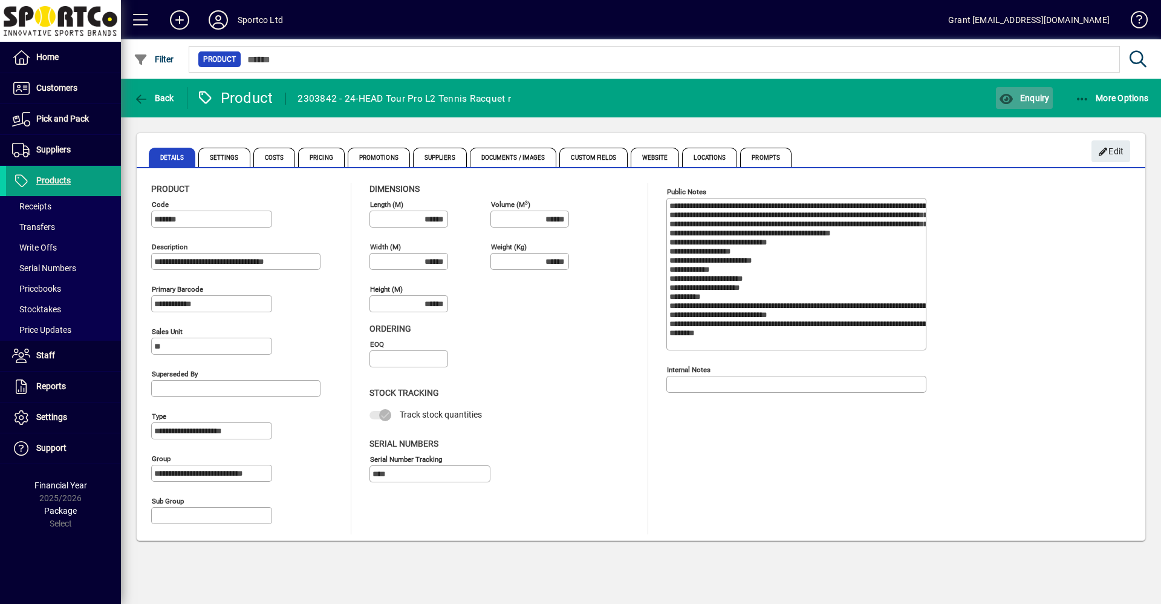
click at [1037, 101] on span "Enquiry" at bounding box center [1024, 98] width 50 height 10
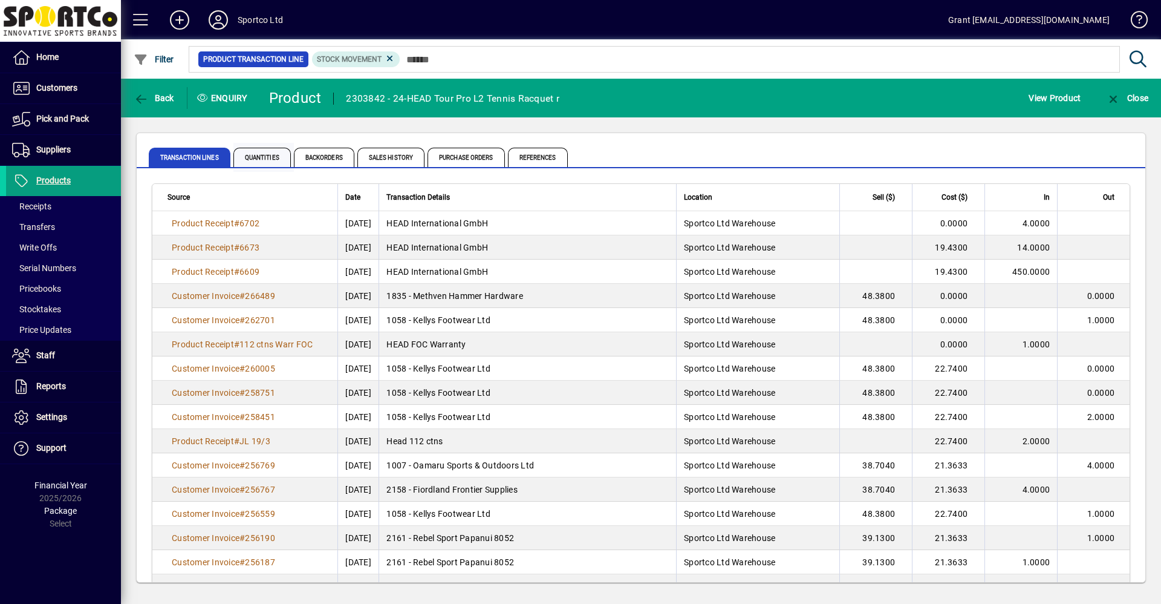
click at [276, 156] on span "Quantities" at bounding box center [261, 157] width 57 height 19
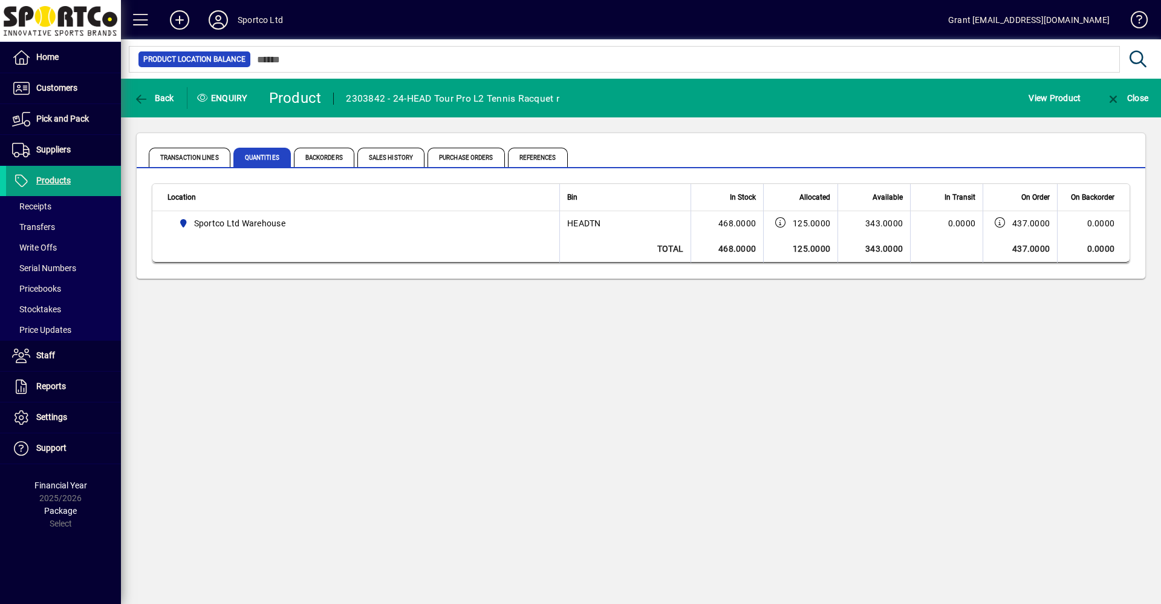
click at [1004, 376] on div "Back Enquiry Product 2303842 - 24-HEAD Tour Pro L2 Tennis Racquet r View Produc…" at bounding box center [641, 341] width 1040 height 525
click at [64, 86] on span "Customers" at bounding box center [56, 88] width 41 height 10
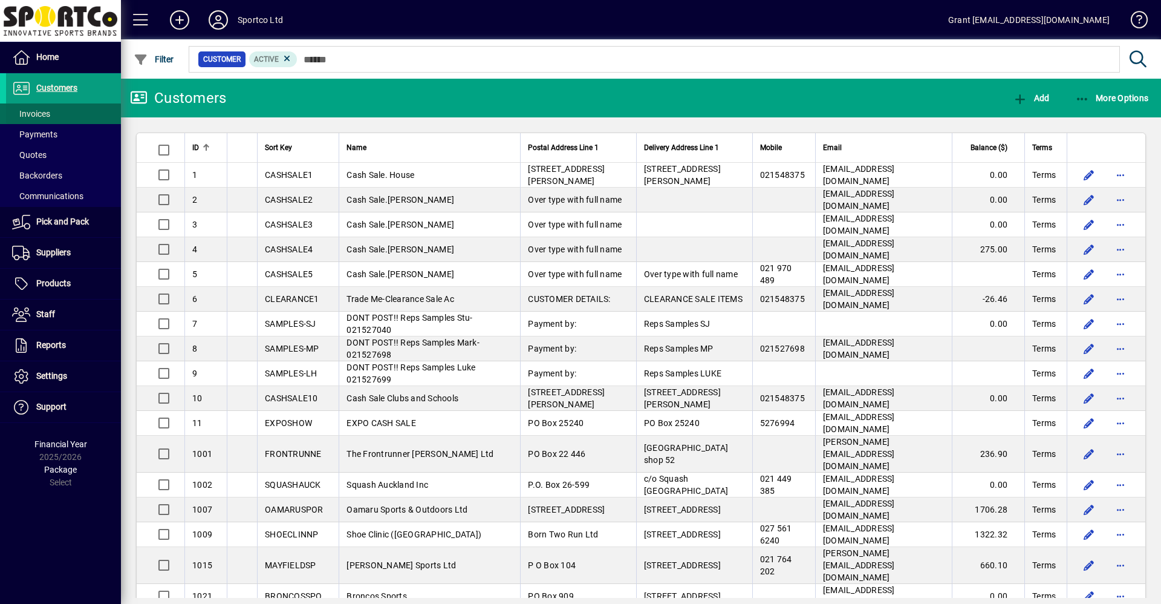
click at [41, 113] on span "Invoices" at bounding box center [31, 114] width 38 height 10
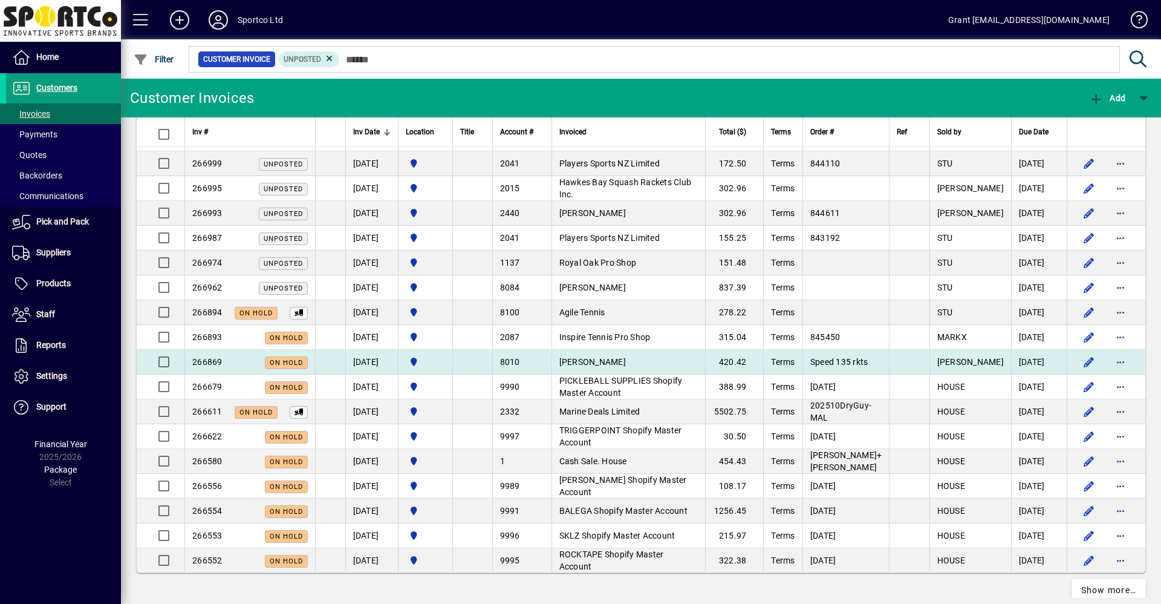
scroll to position [2064, 0]
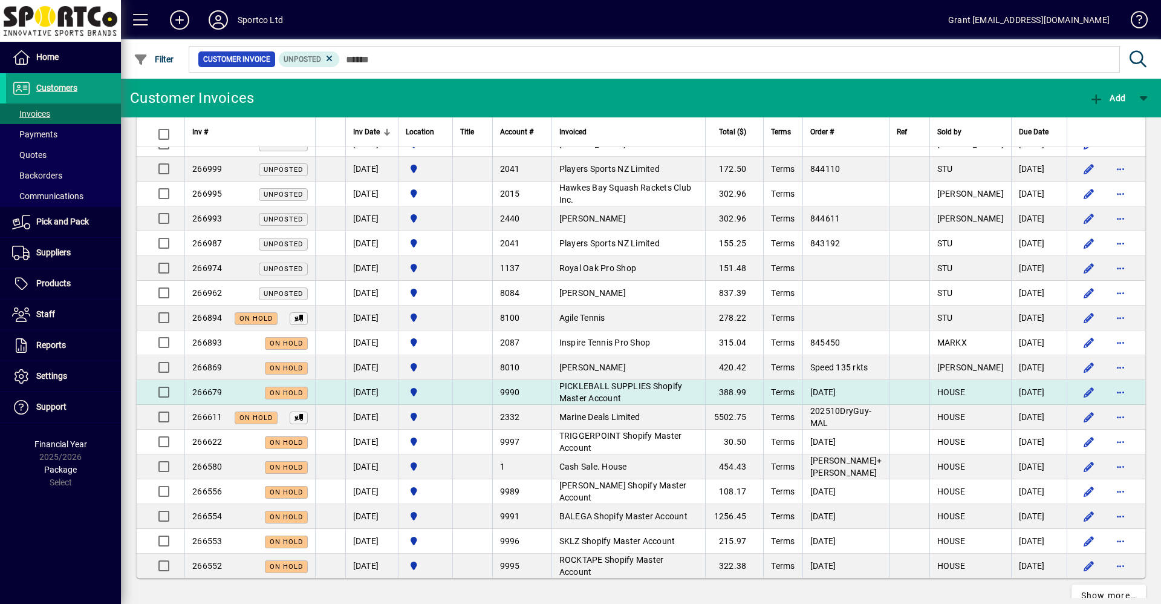
click at [632, 387] on span "PICKLEBALL SUPPLIES Shopify Master Account" at bounding box center [621, 392] width 123 height 22
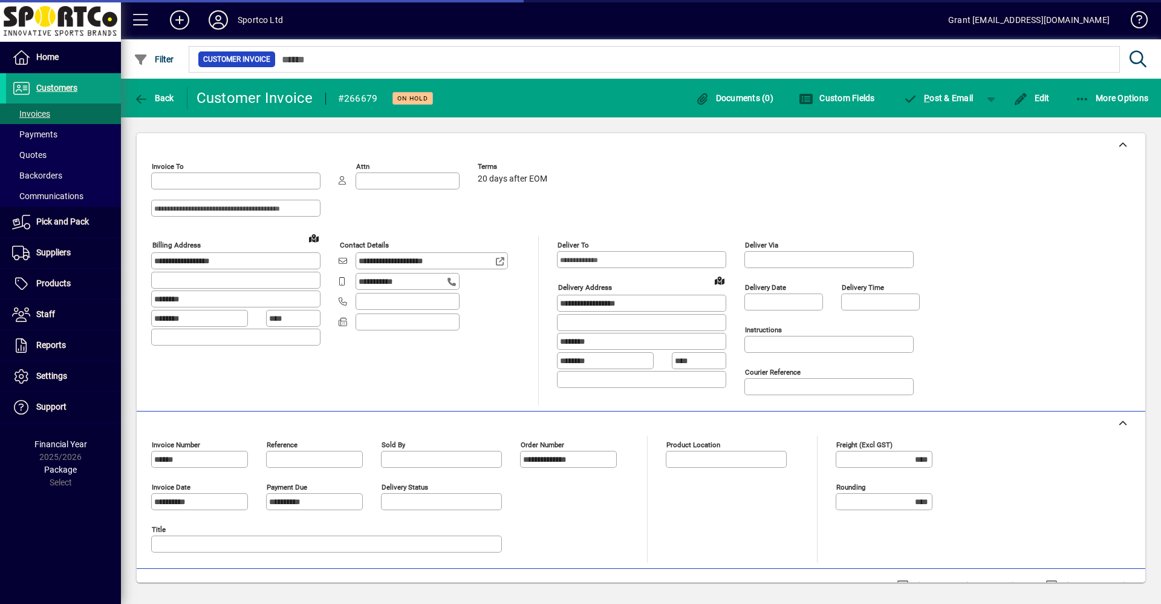
type input "**********"
